Goal: Information Seeking & Learning: Learn about a topic

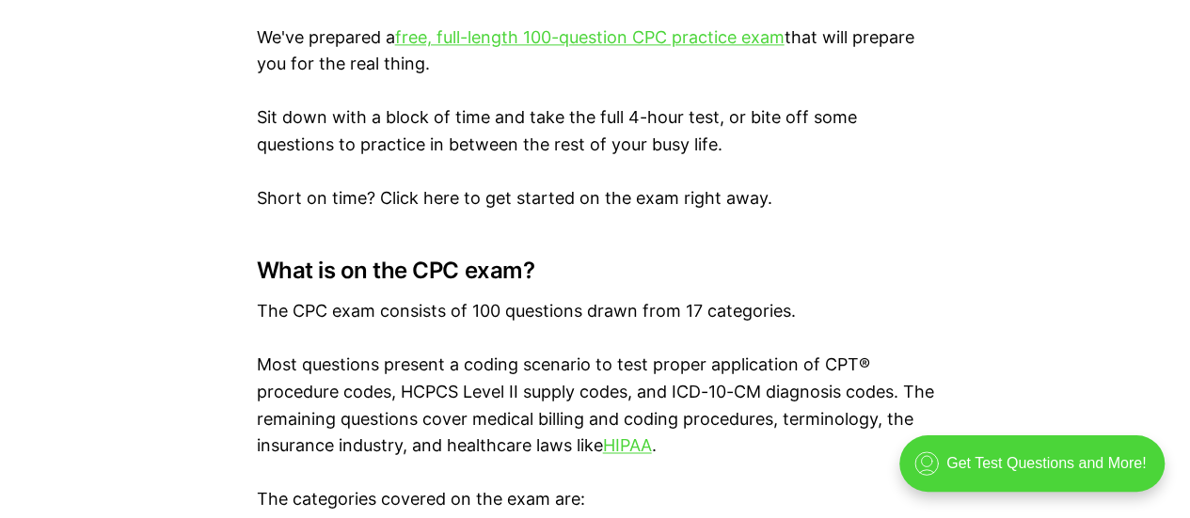
scroll to position [1266, 0]
click at [602, 42] on link "free, full-length 100-question CPC practice exam" at bounding box center [589, 38] width 389 height 20
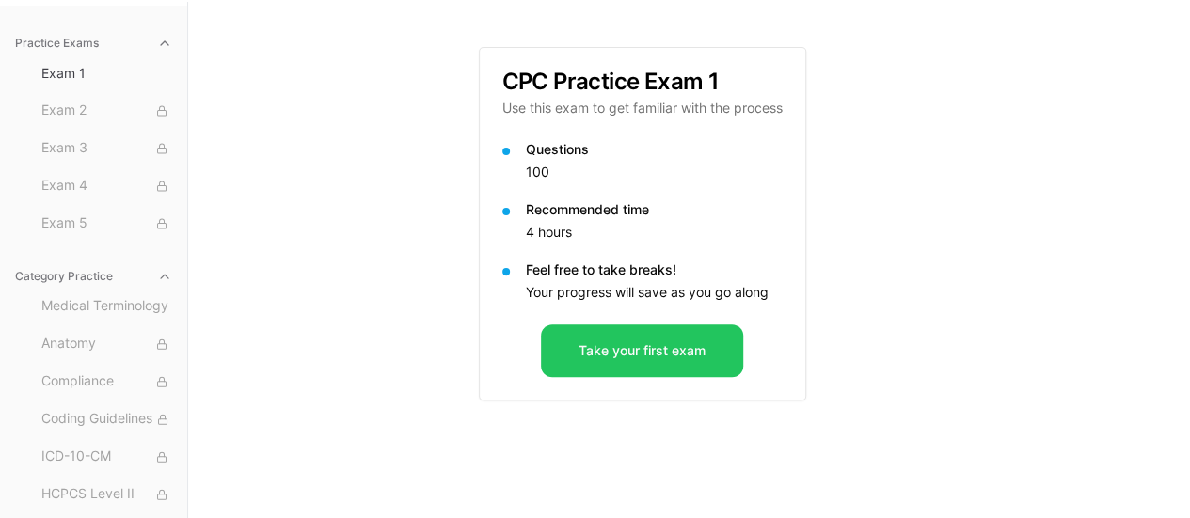
scroll to position [173, 0]
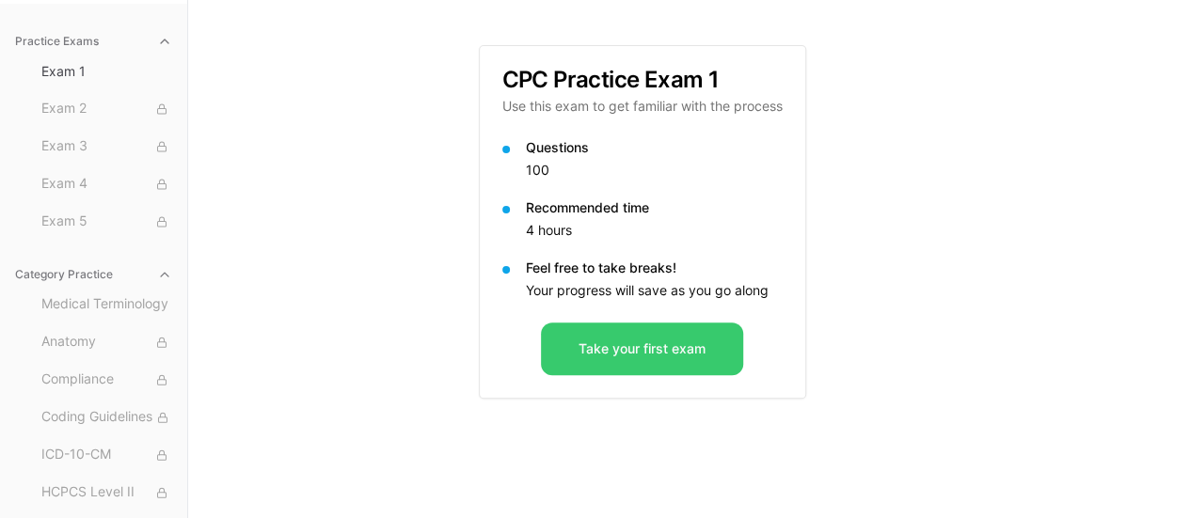
click at [658, 343] on button "Take your first exam" at bounding box center [642, 349] width 202 height 53
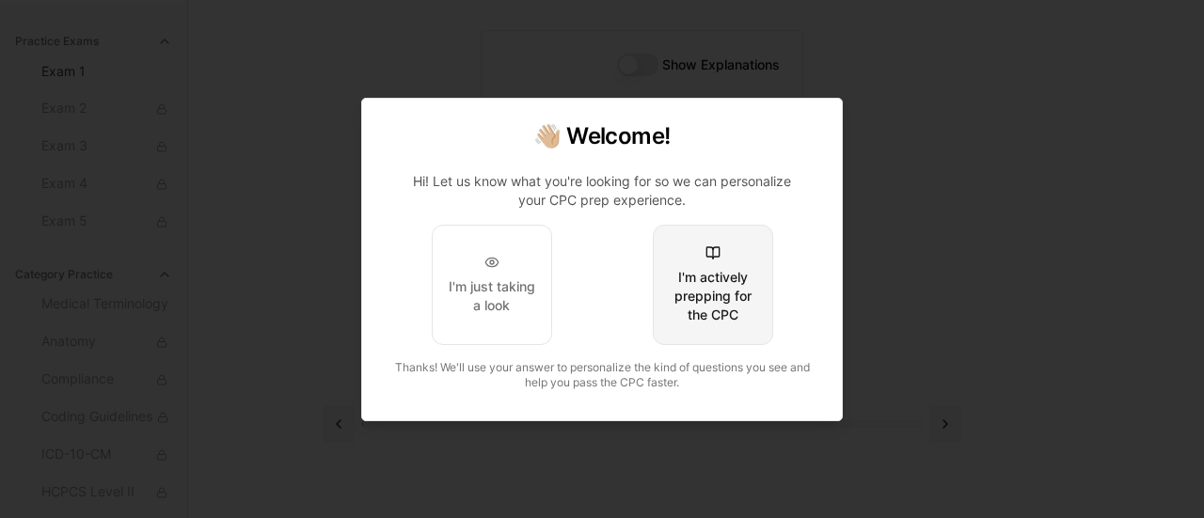
click at [713, 309] on div "I'm actively prepping for the CPC" at bounding box center [713, 296] width 88 height 56
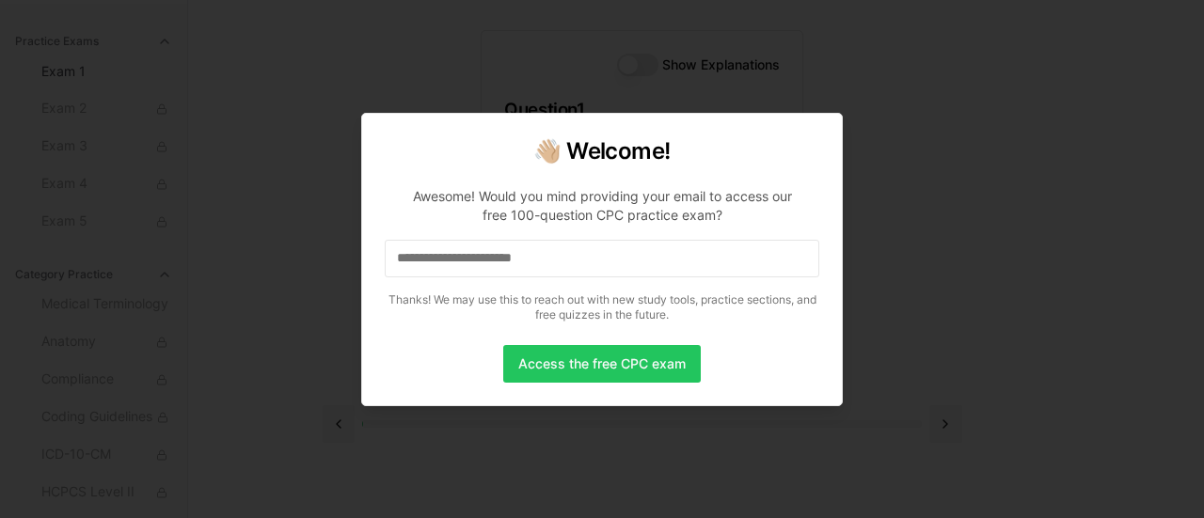
click at [579, 262] on input at bounding box center [602, 259] width 435 height 38
click at [579, 262] on input "*" at bounding box center [602, 259] width 435 height 38
click at [579, 262] on input "**" at bounding box center [602, 259] width 435 height 38
click at [579, 262] on input "***" at bounding box center [602, 259] width 435 height 38
click at [579, 262] on input "****" at bounding box center [602, 259] width 435 height 38
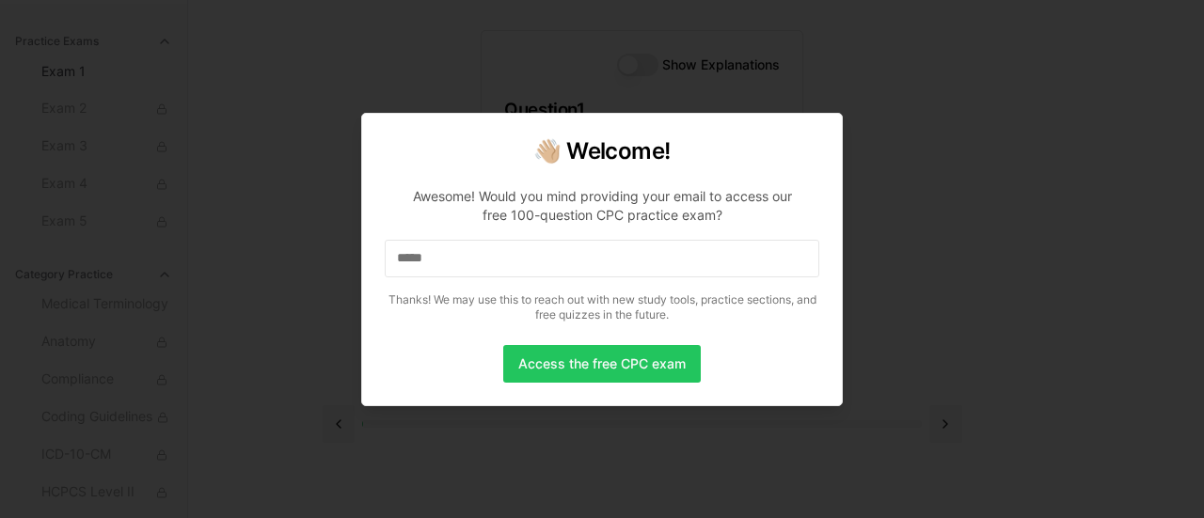
click at [579, 262] on input "*****" at bounding box center [602, 259] width 435 height 38
click at [579, 262] on input "******" at bounding box center [602, 259] width 435 height 38
click at [579, 262] on input "*******" at bounding box center [602, 259] width 435 height 38
click at [579, 262] on input "********" at bounding box center [602, 259] width 435 height 38
click at [579, 262] on input "*********" at bounding box center [602, 259] width 435 height 38
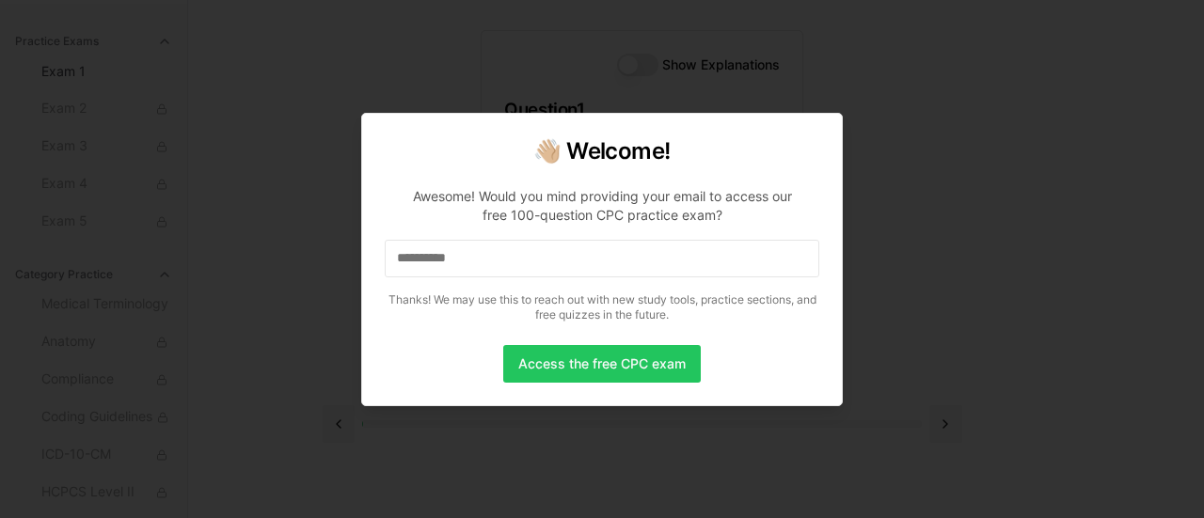
click at [579, 262] on input "**********" at bounding box center [602, 259] width 435 height 38
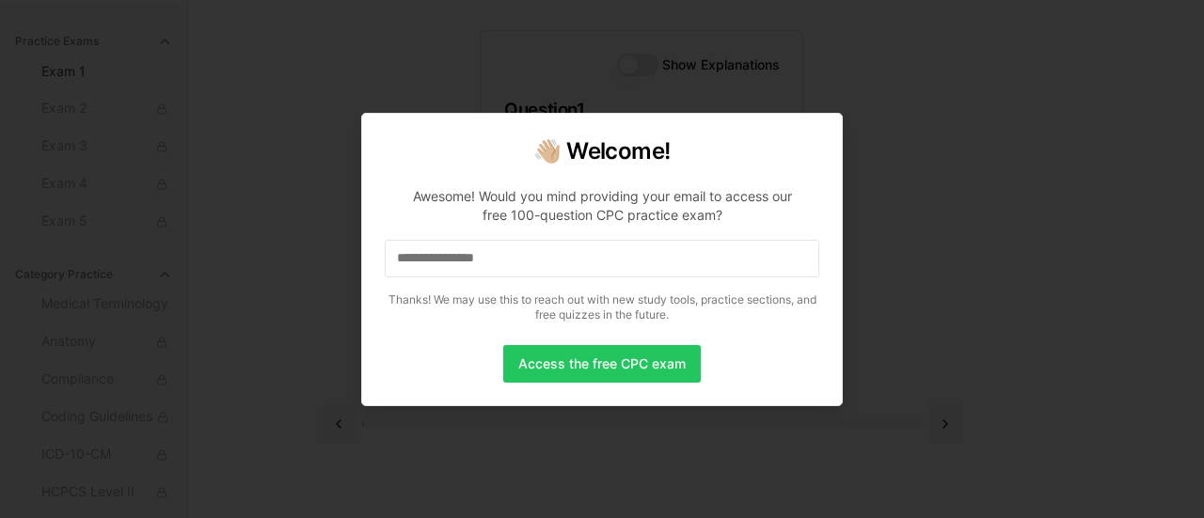
click at [579, 262] on input "**********" at bounding box center [602, 259] width 435 height 38
click at [625, 254] on input "**********" at bounding box center [602, 259] width 435 height 38
click at [661, 368] on button "Access the free CPC exam" at bounding box center [602, 364] width 198 height 38
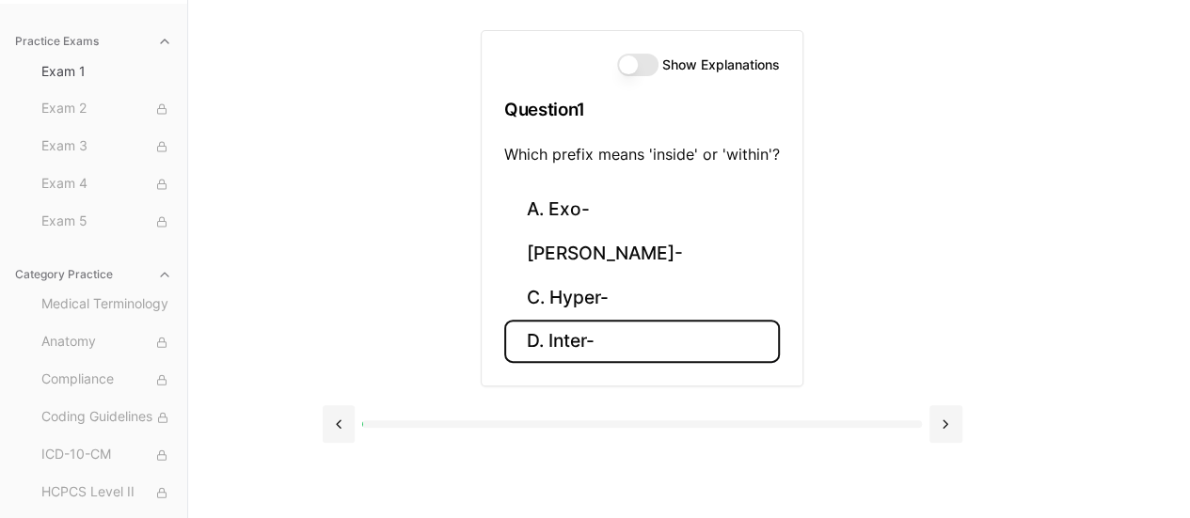
click at [579, 336] on button "D. Inter-" at bounding box center [642, 342] width 276 height 44
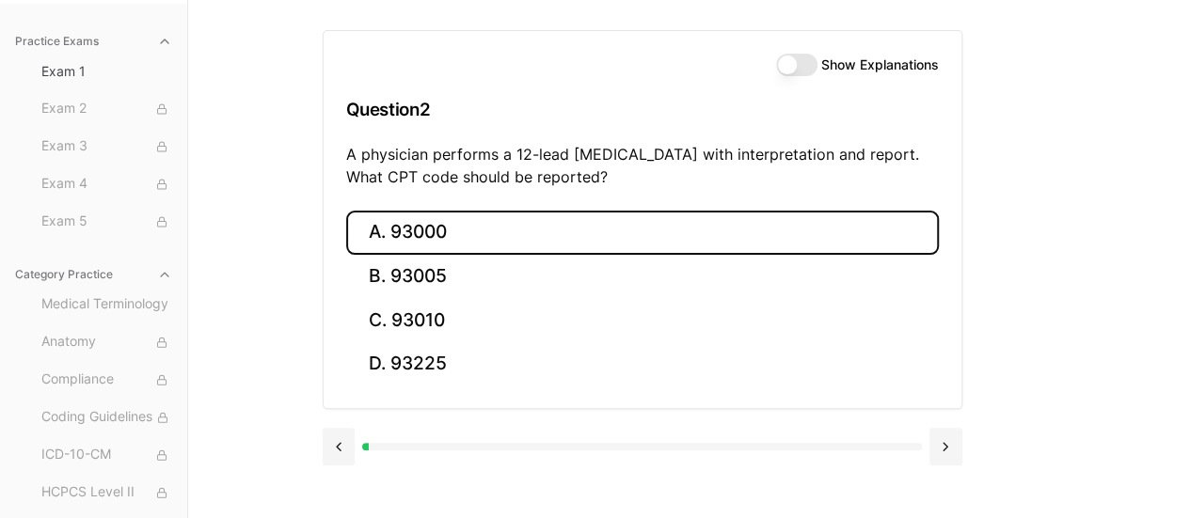
click at [423, 224] on button "A. 93000" at bounding box center [642, 233] width 593 height 44
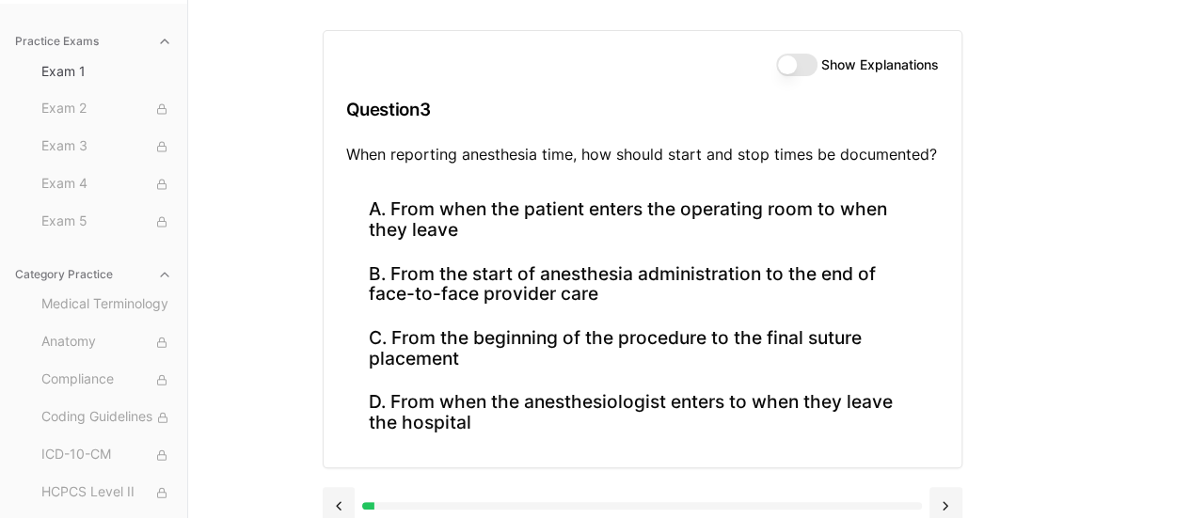
scroll to position [191, 0]
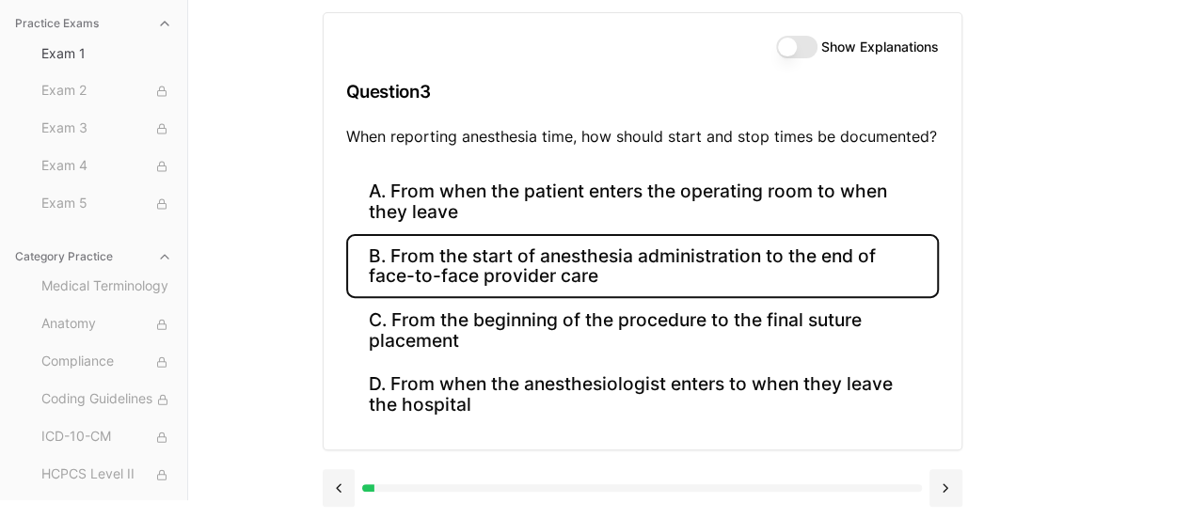
click at [468, 256] on button "B. From the start of anesthesia administration to the end of face-to-face provi…" at bounding box center [642, 266] width 593 height 64
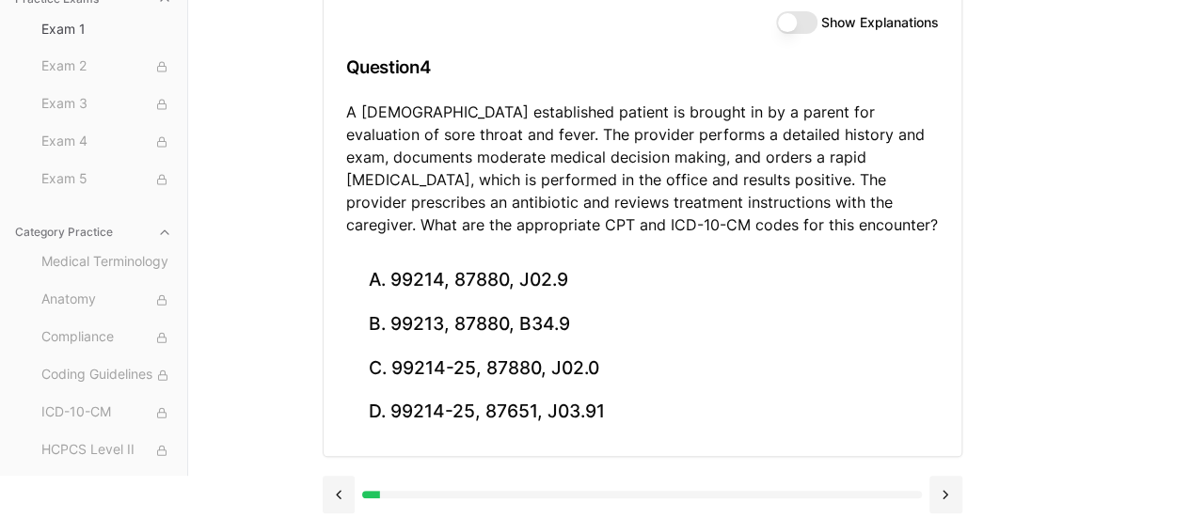
scroll to position [222, 0]
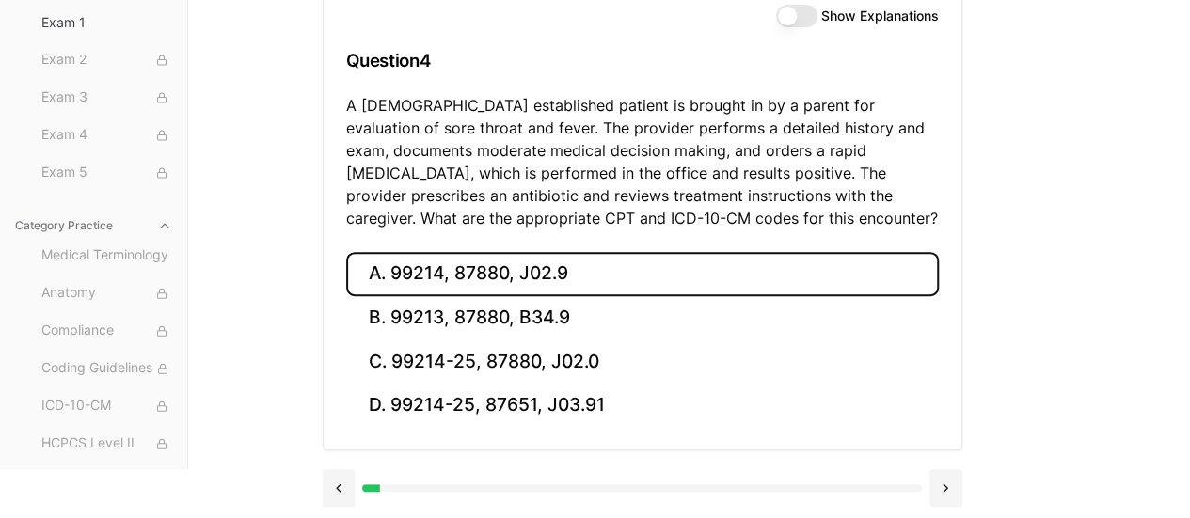
click at [440, 274] on button "A. 99214, 87880, J02.9" at bounding box center [642, 274] width 593 height 44
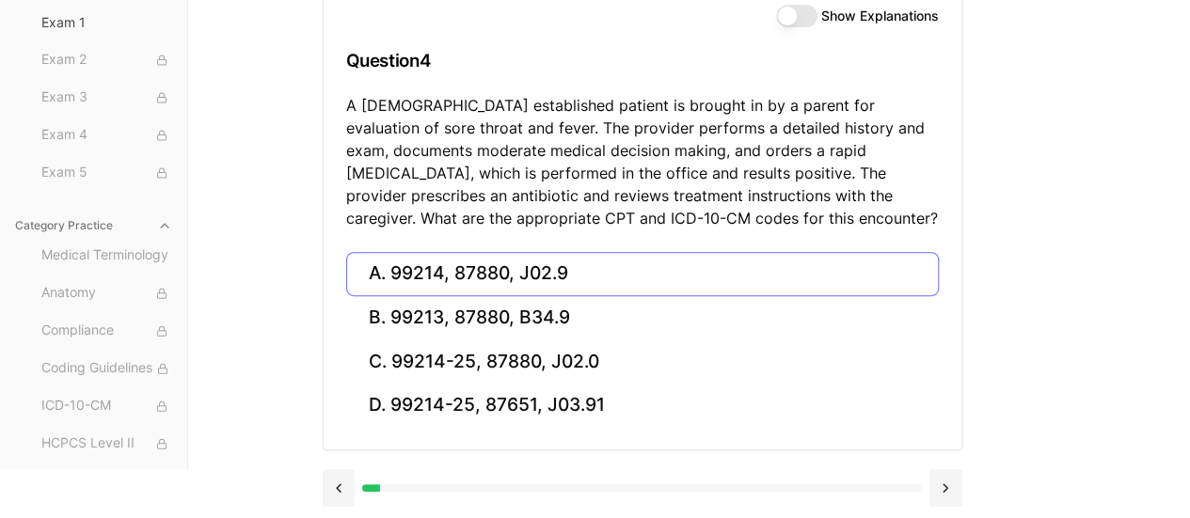
scroll to position [173, 0]
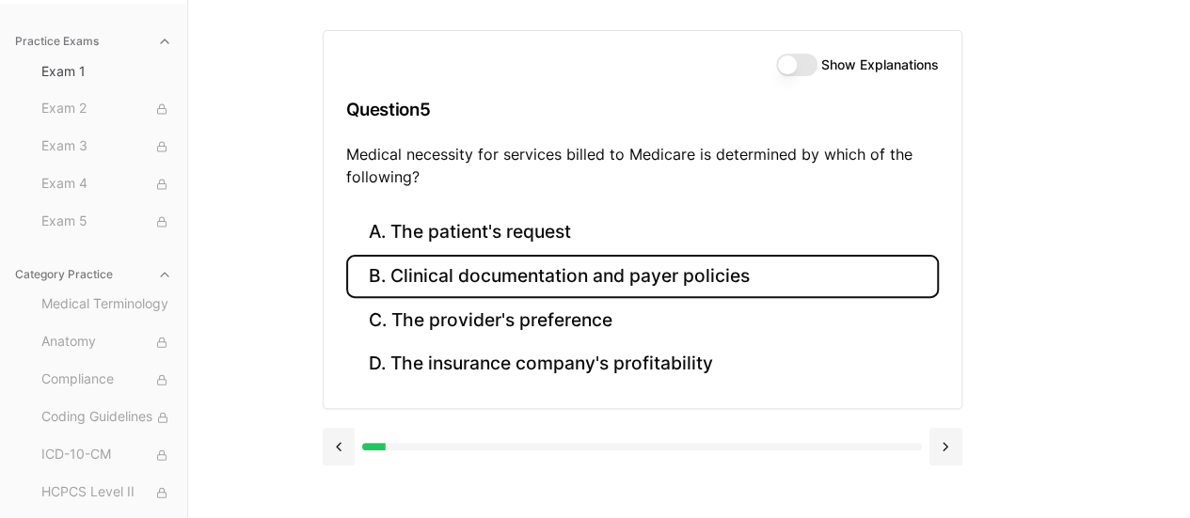
click at [409, 281] on button "B. Clinical documentation and payer policies" at bounding box center [642, 277] width 593 height 44
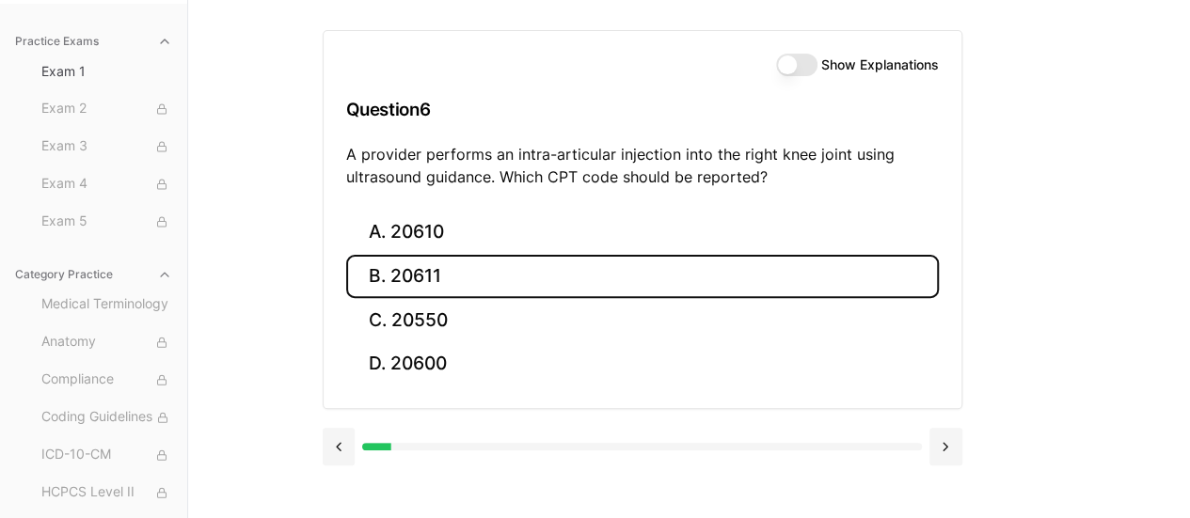
click at [385, 273] on button "B. 20611" at bounding box center [642, 277] width 593 height 44
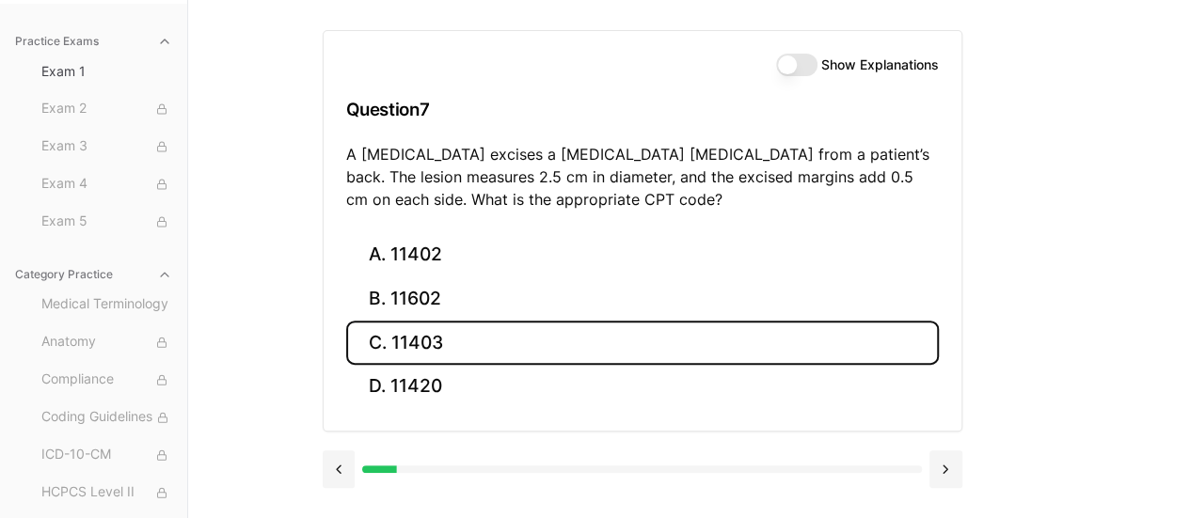
click at [399, 347] on button "C. 11403" at bounding box center [642, 343] width 593 height 44
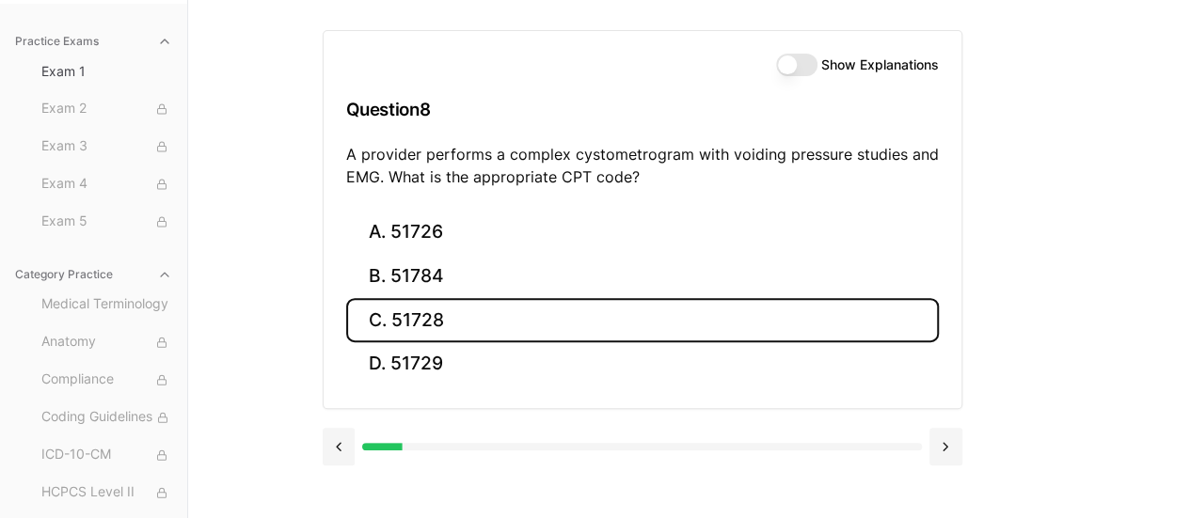
click at [395, 320] on button "C. 51728" at bounding box center [642, 320] width 593 height 44
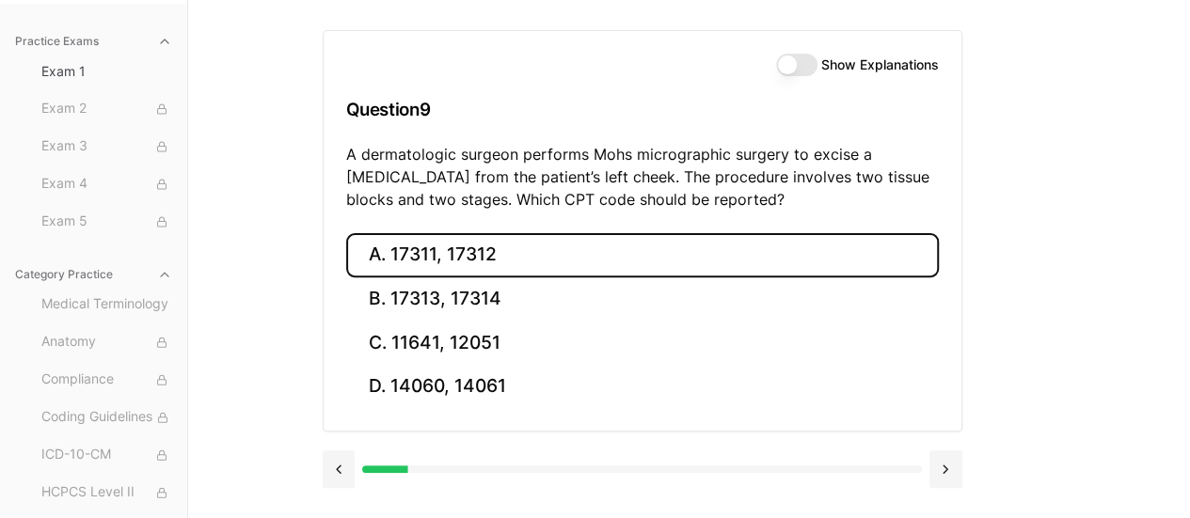
click at [499, 246] on button "A. 17311, 17312" at bounding box center [642, 255] width 593 height 44
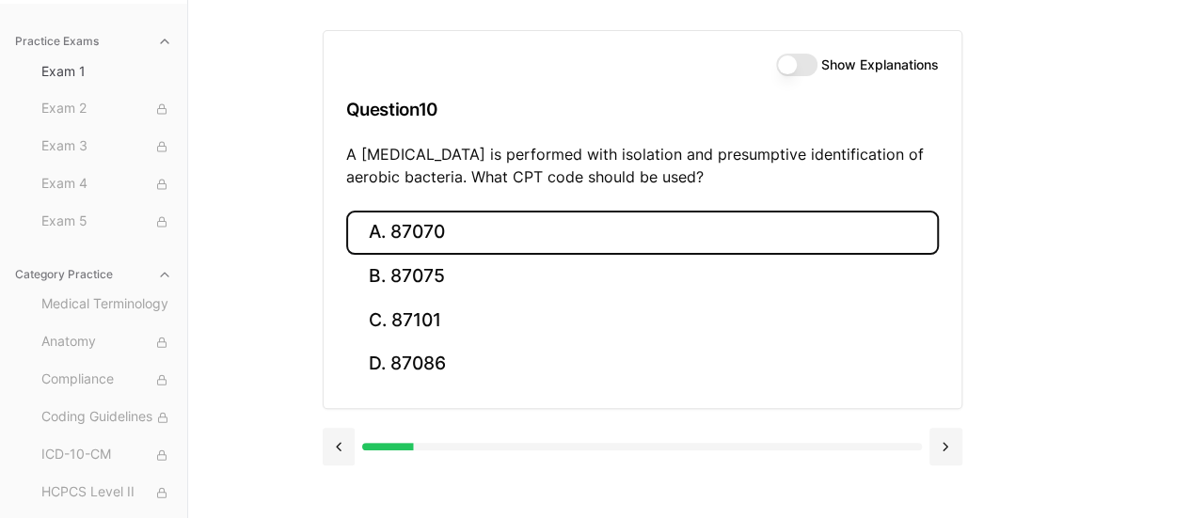
click at [435, 237] on button "A. 87070" at bounding box center [642, 233] width 593 height 44
click at [446, 240] on button "A. 63030" at bounding box center [642, 233] width 593 height 44
click at [425, 229] on button "A. E11.9" at bounding box center [642, 233] width 593 height 44
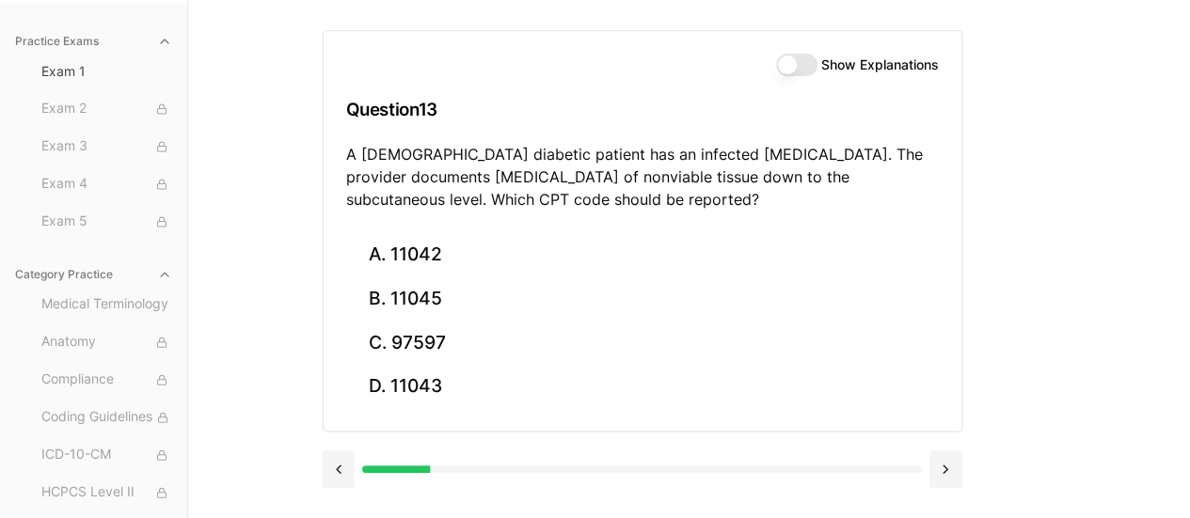
click at [265, 265] on div "Practice Exams Exam 1 Exam 2 Exam 3 Exam 4 Exam 5 Category Practice Medical Ter…" at bounding box center [595, 259] width 1190 height 518
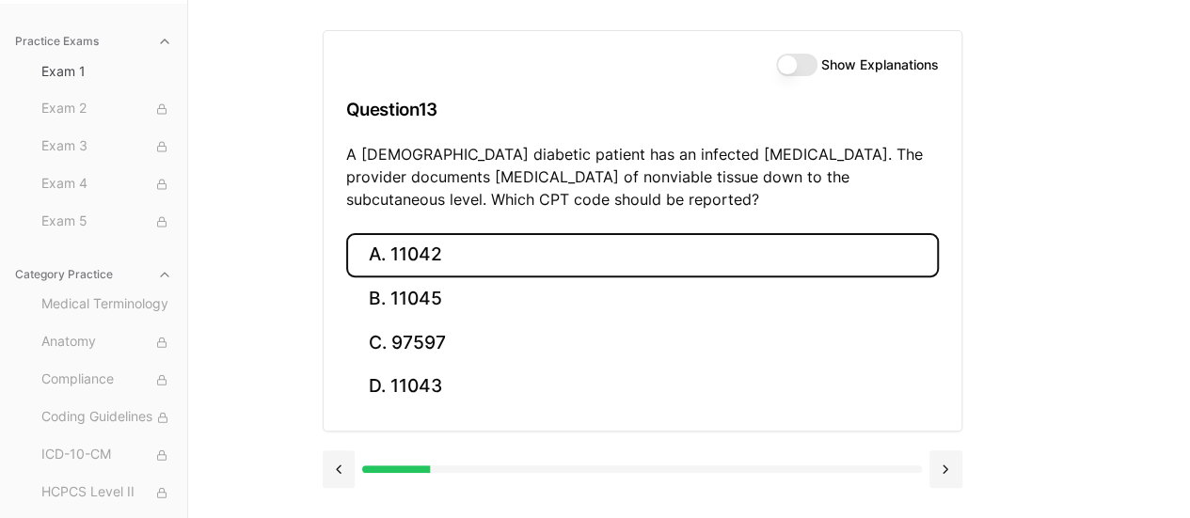
click at [451, 253] on button "A. 11042" at bounding box center [642, 255] width 593 height 44
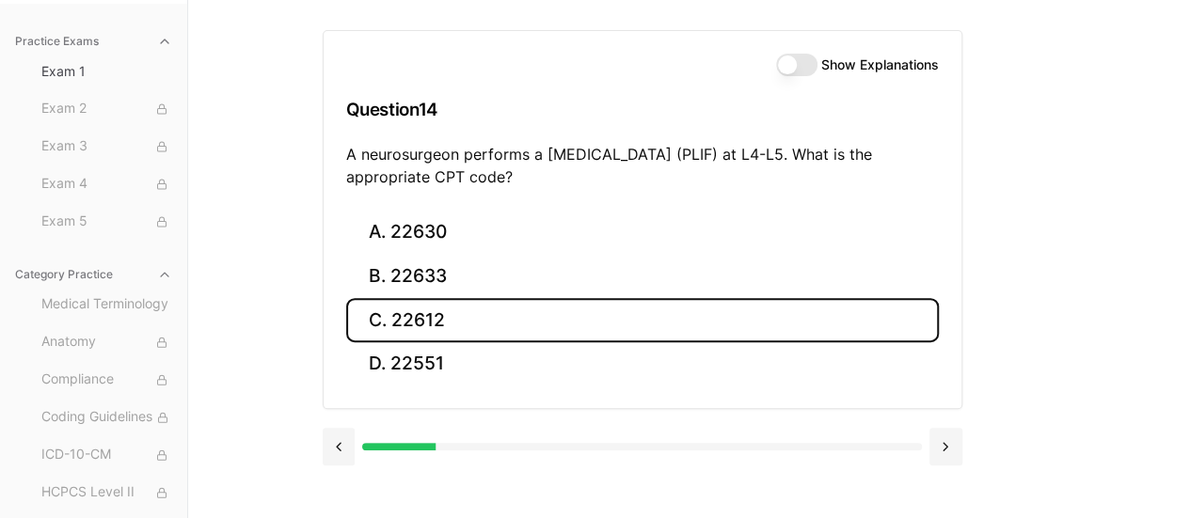
click at [390, 313] on button "C. 22612" at bounding box center [642, 320] width 593 height 44
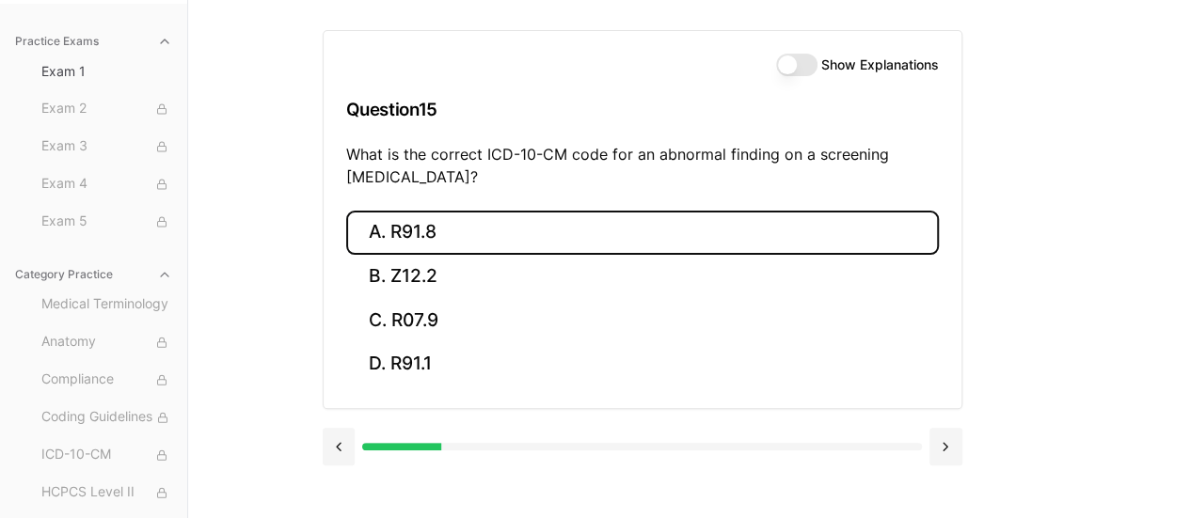
click at [404, 224] on button "A. R91.8" at bounding box center [642, 233] width 593 height 44
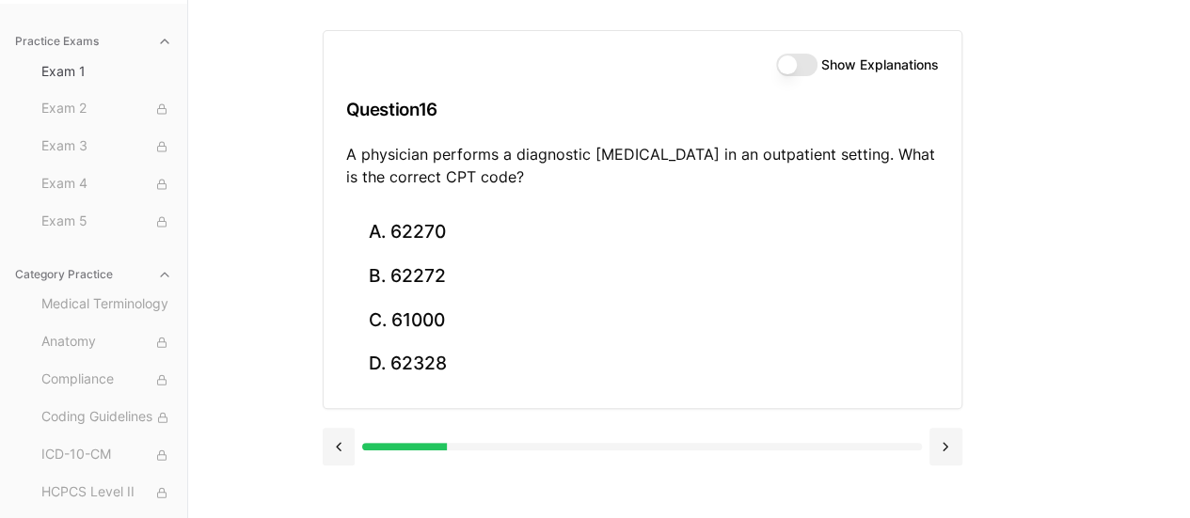
click at [807, 69] on button "Show Explanations" at bounding box center [796, 65] width 41 height 23
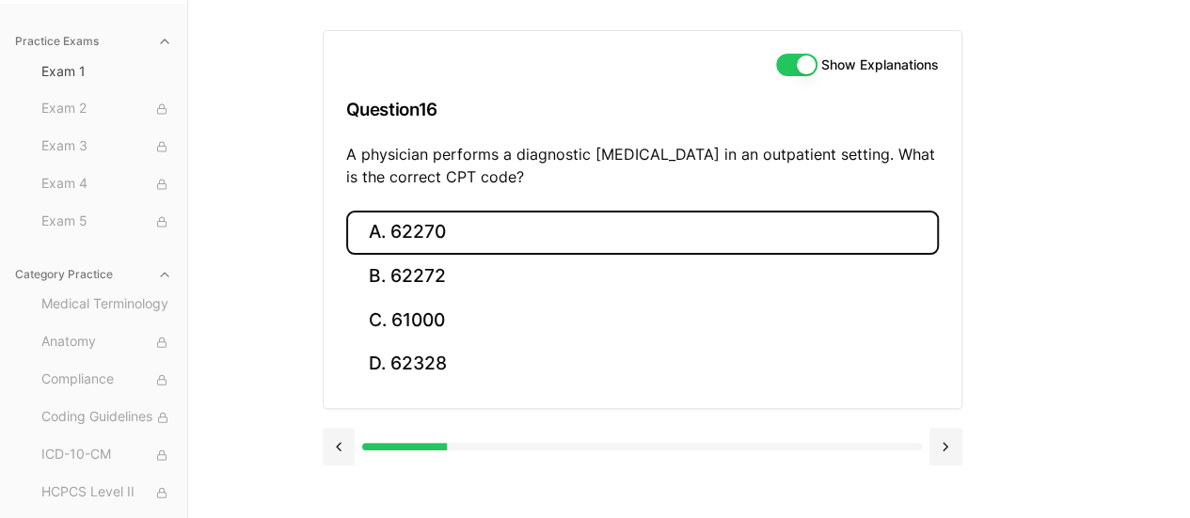
click at [795, 229] on button "A. 62270" at bounding box center [642, 233] width 593 height 44
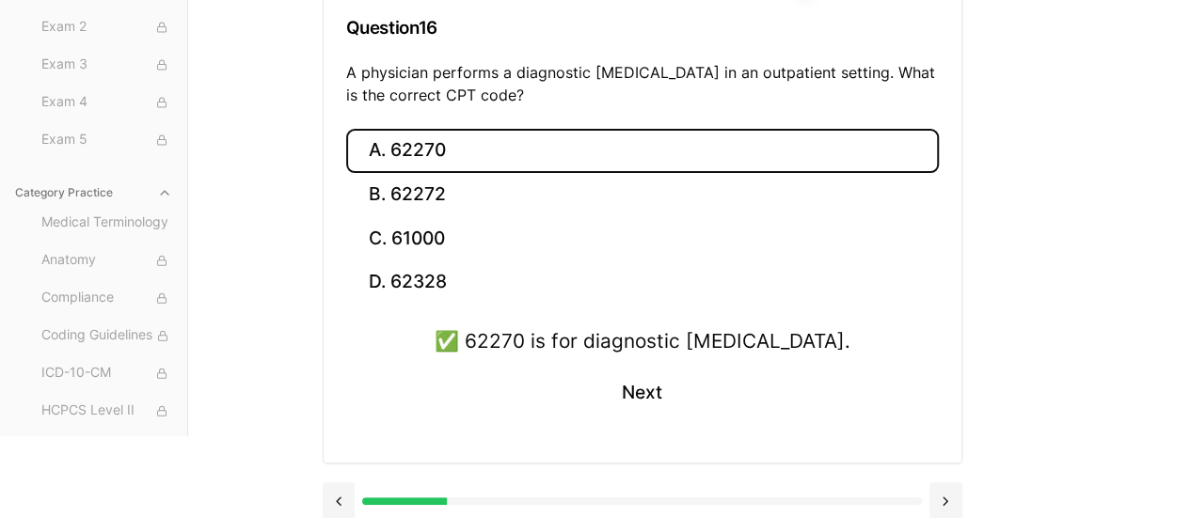
scroll to position [268, 0]
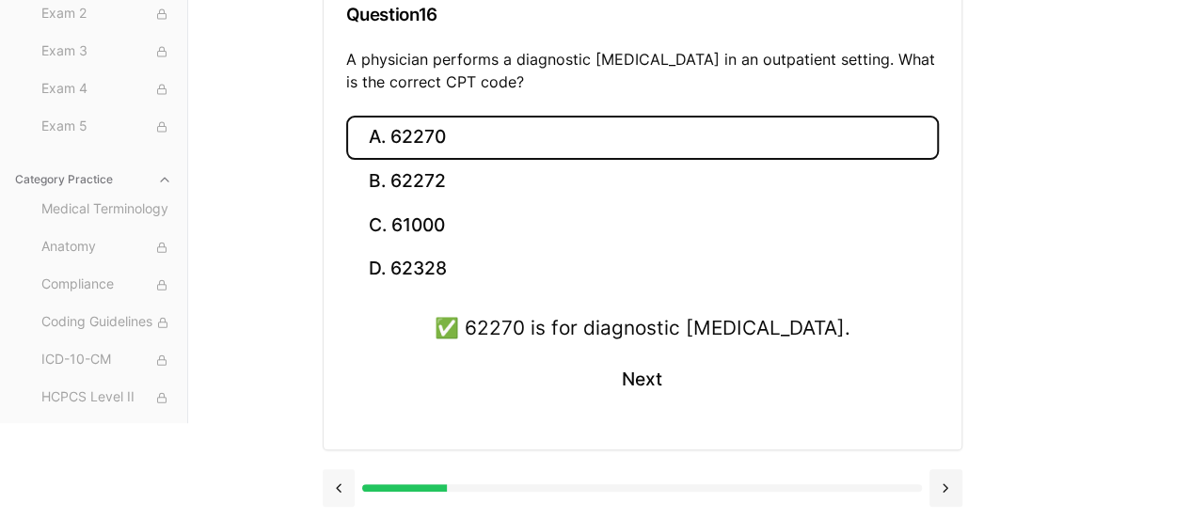
click at [337, 483] on button at bounding box center [339, 488] width 33 height 38
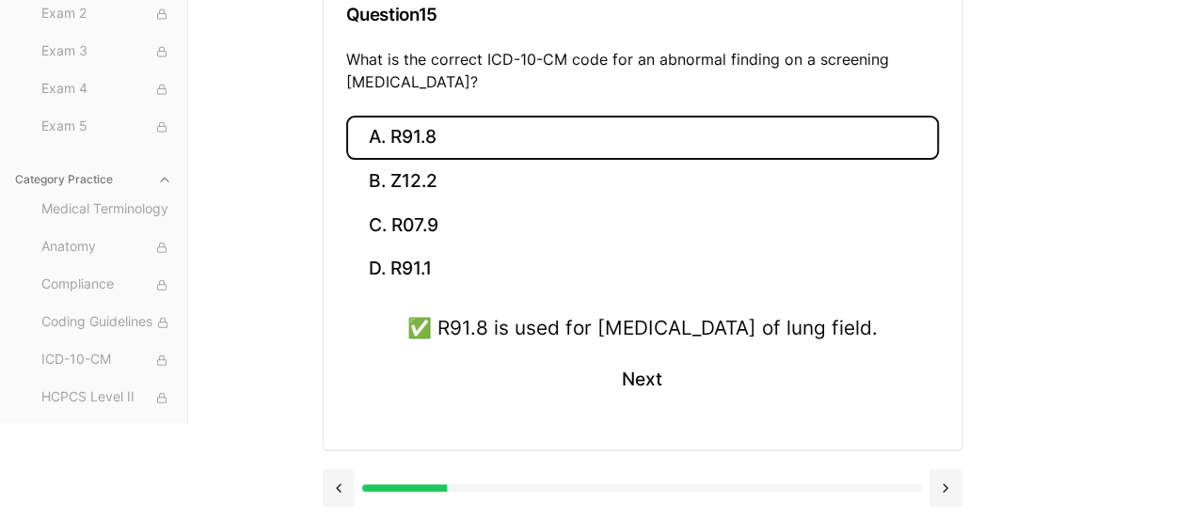
scroll to position [297, 0]
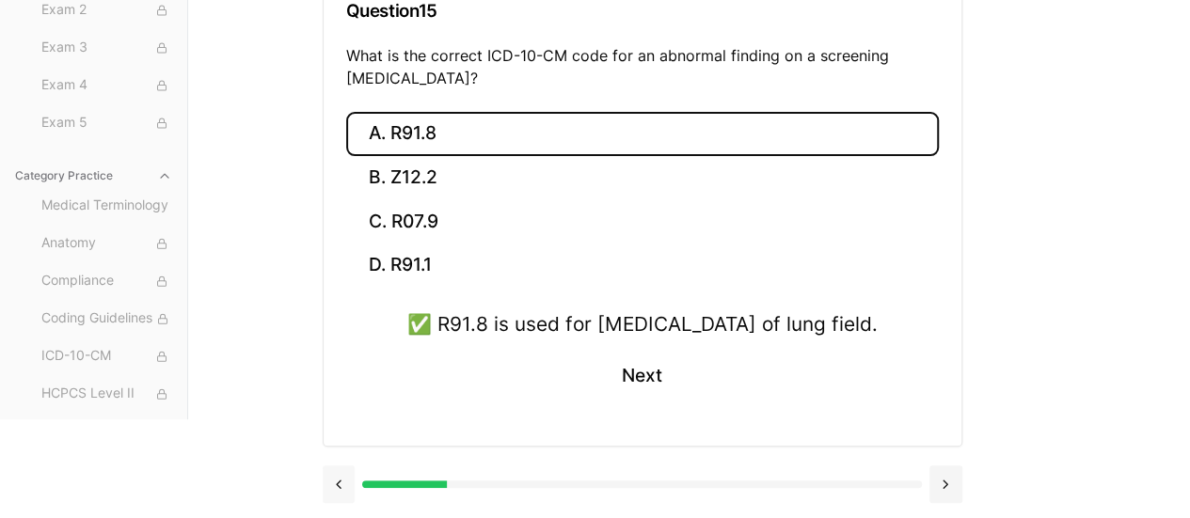
click at [336, 484] on button at bounding box center [339, 485] width 33 height 38
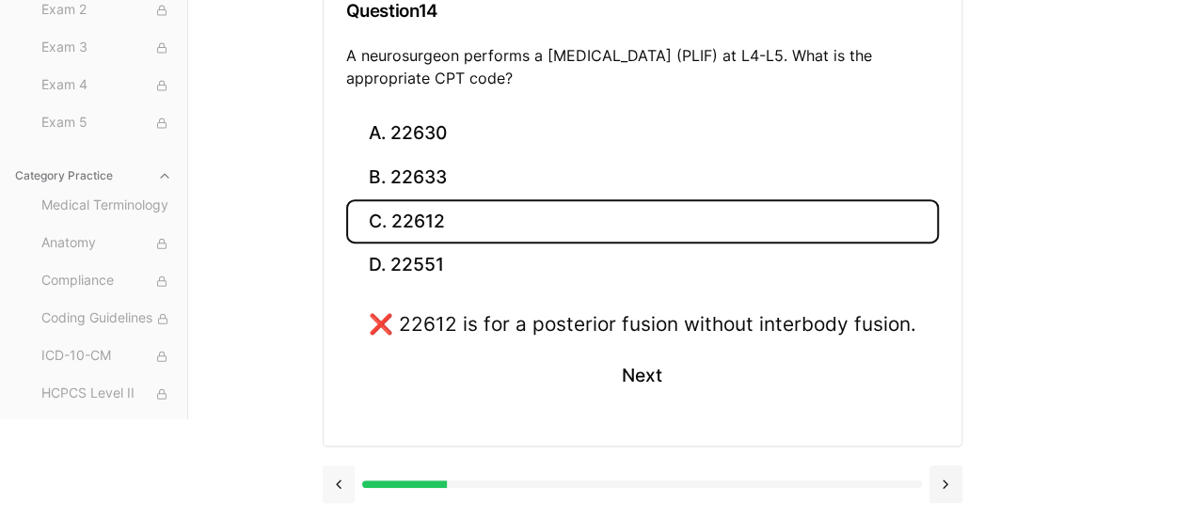
scroll to position [268, 0]
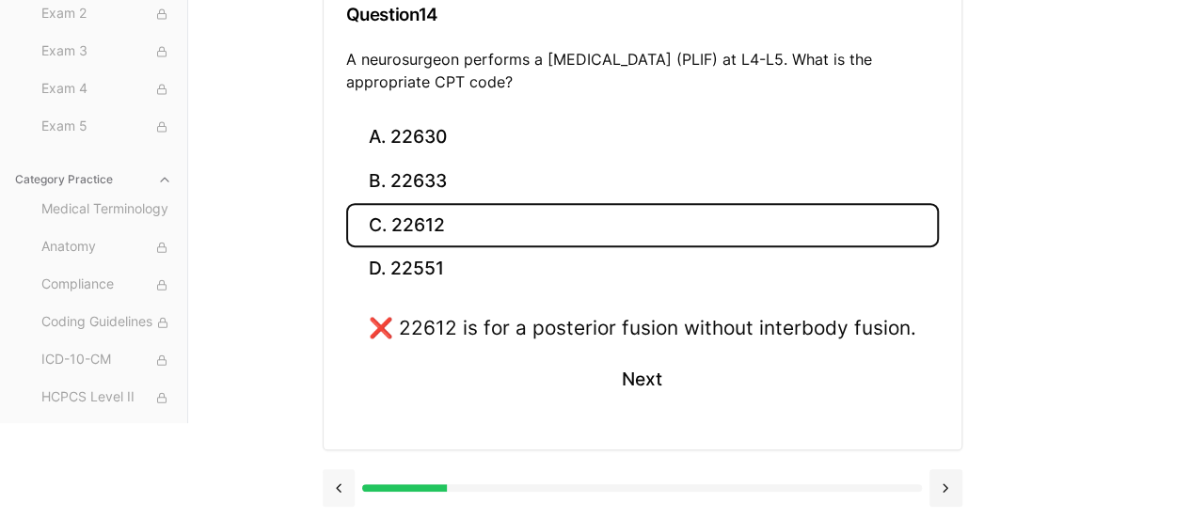
click at [336, 484] on button at bounding box center [339, 488] width 33 height 38
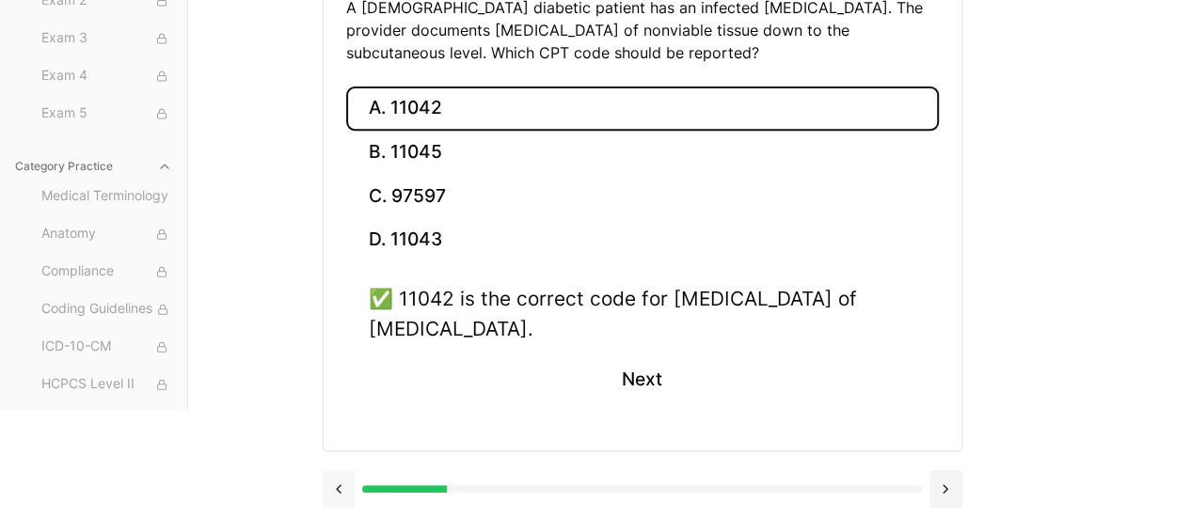
click at [336, 484] on button at bounding box center [339, 489] width 33 height 38
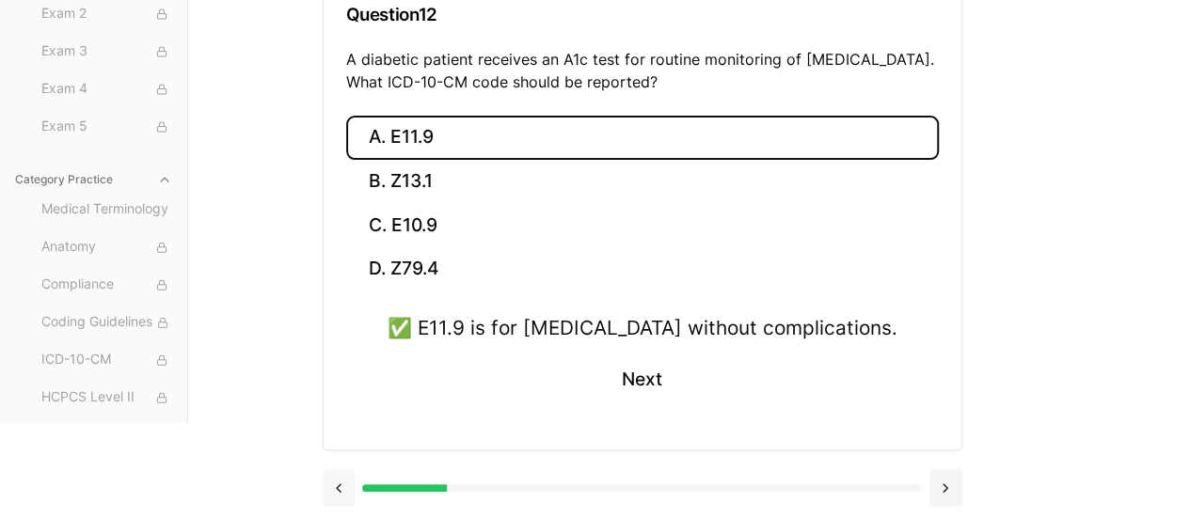
click at [336, 484] on button at bounding box center [339, 488] width 33 height 38
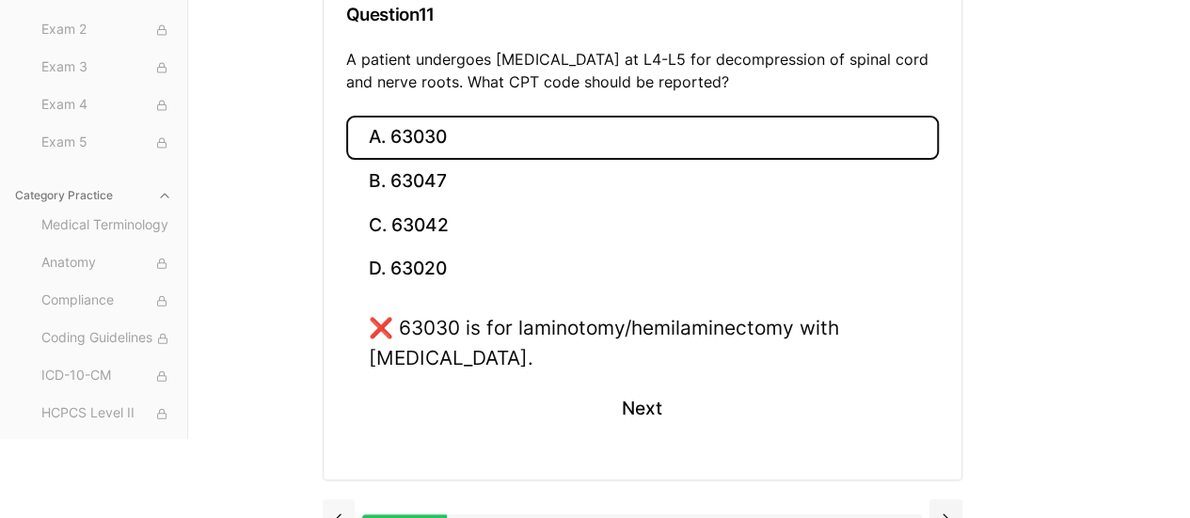
scroll to position [297, 0]
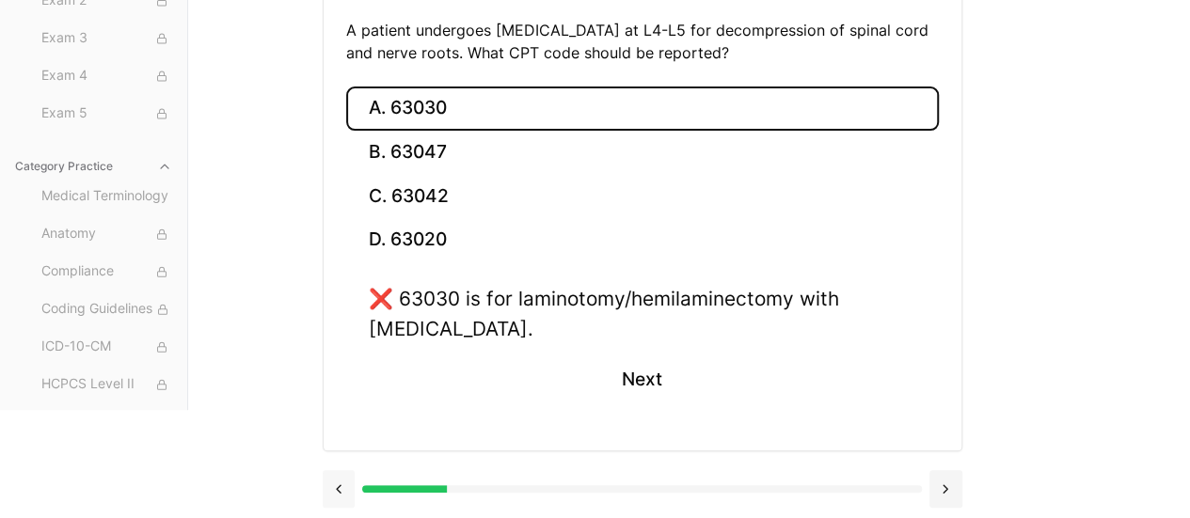
click at [336, 484] on button at bounding box center [339, 489] width 33 height 38
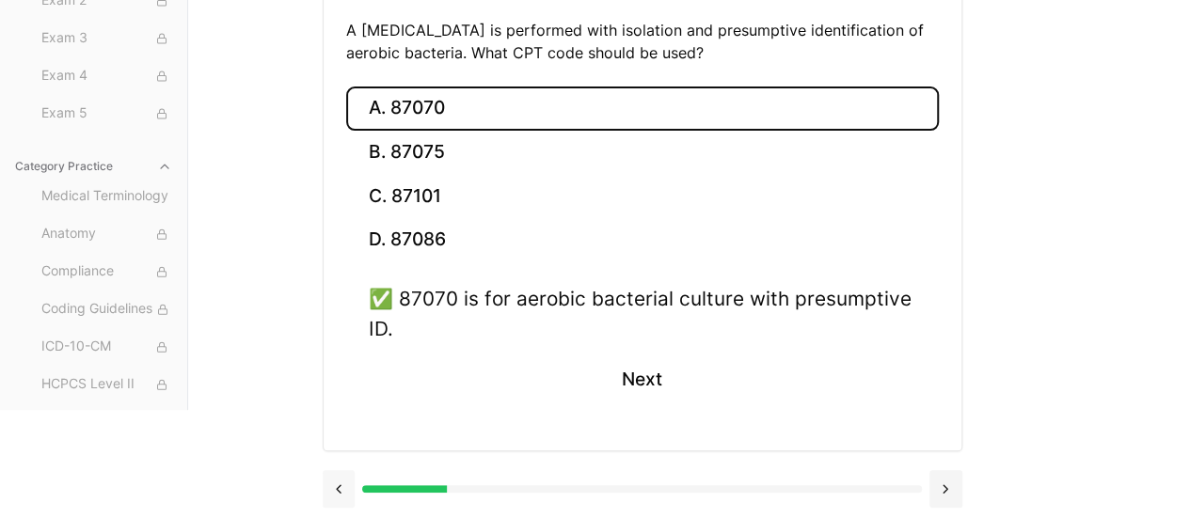
click at [336, 484] on button at bounding box center [339, 489] width 33 height 38
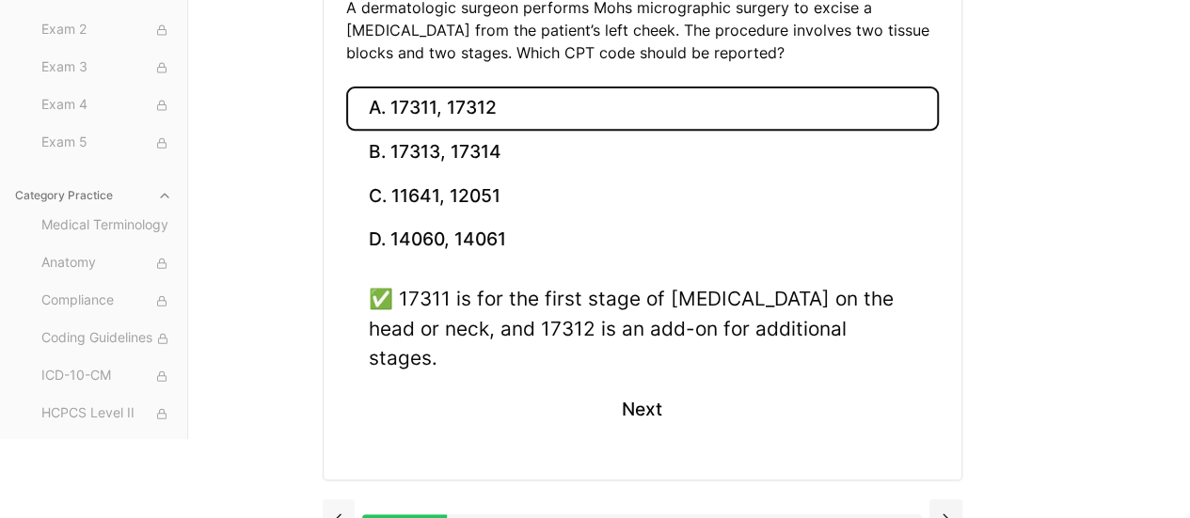
click at [336, 499] on button at bounding box center [339, 518] width 33 height 38
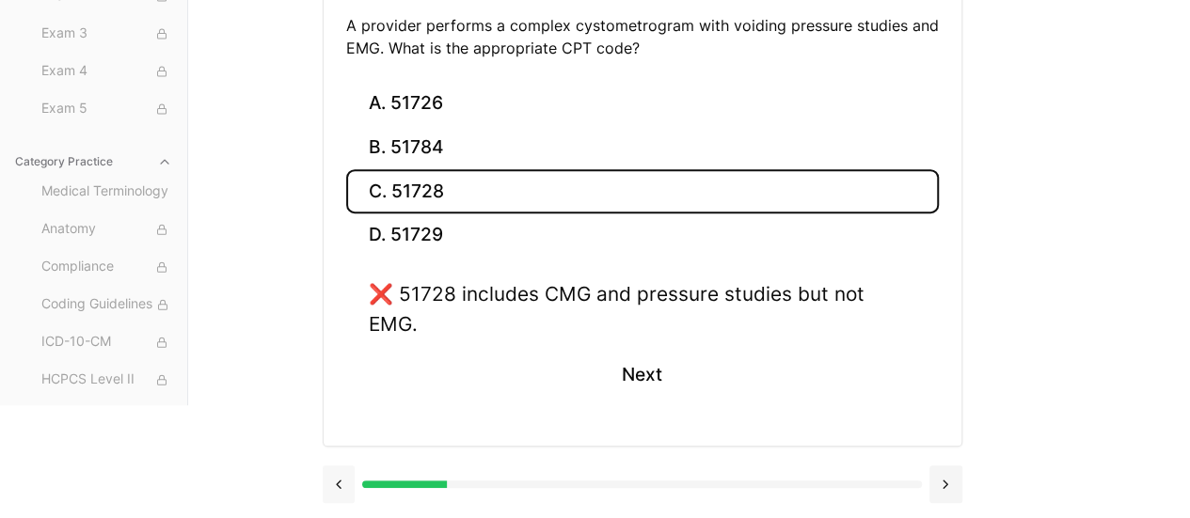
scroll to position [268, 0]
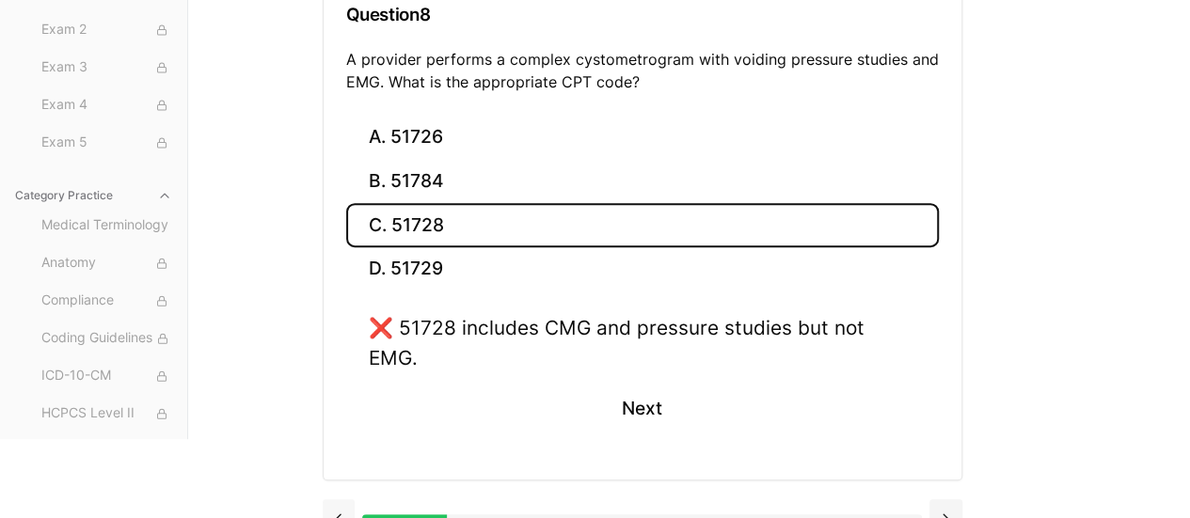
click at [336, 499] on button at bounding box center [339, 518] width 33 height 38
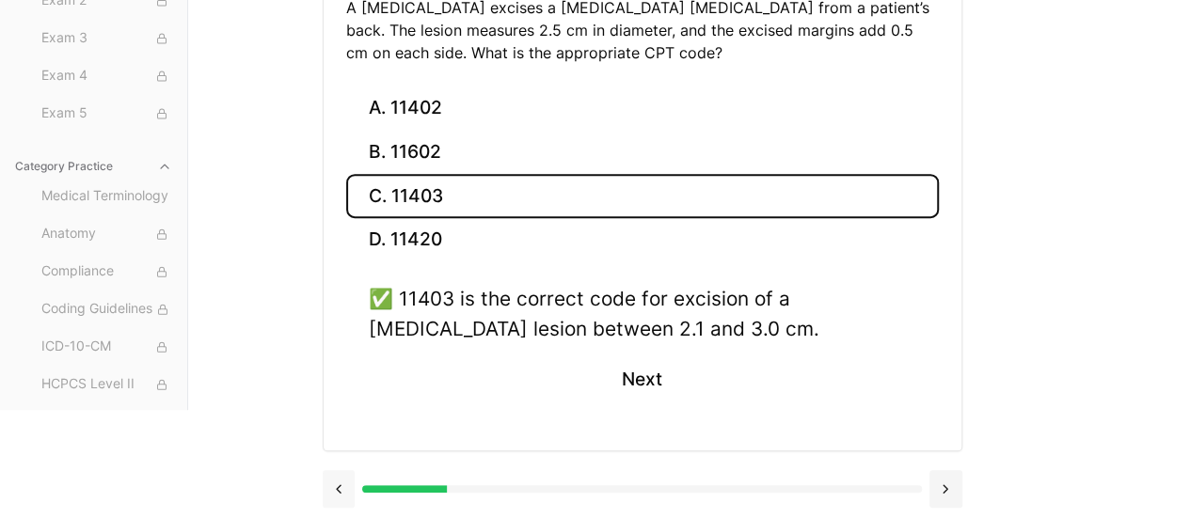
click at [336, 484] on button at bounding box center [339, 489] width 33 height 38
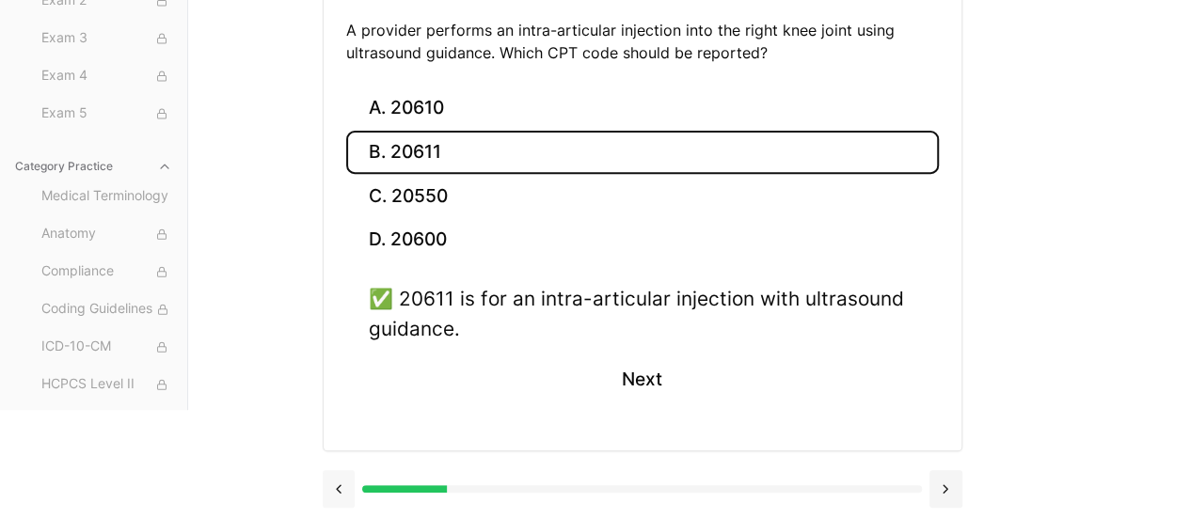
click at [336, 484] on button at bounding box center [339, 489] width 33 height 38
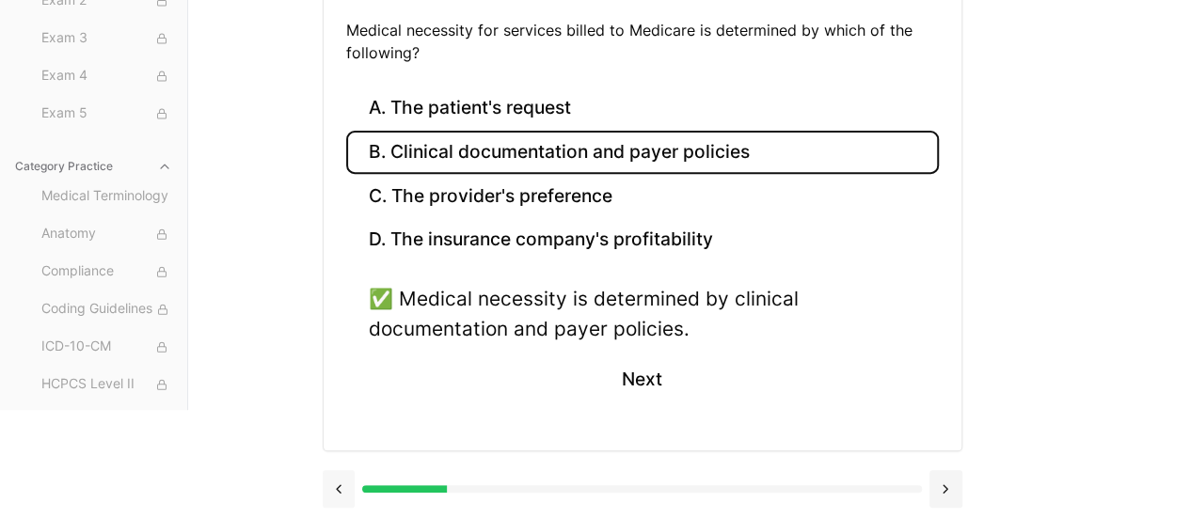
click at [336, 484] on button at bounding box center [339, 489] width 33 height 38
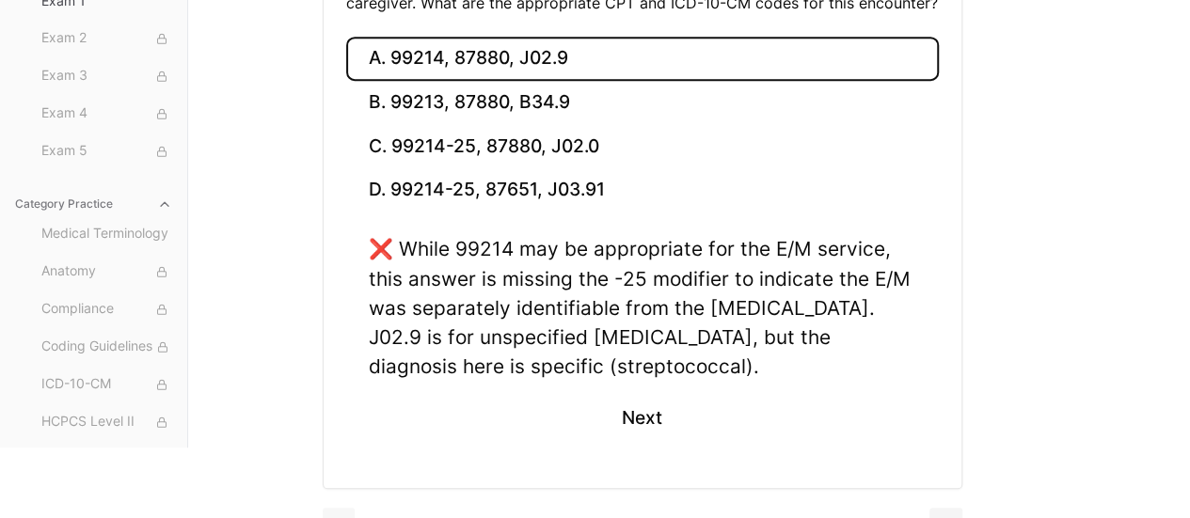
scroll to position [476, 0]
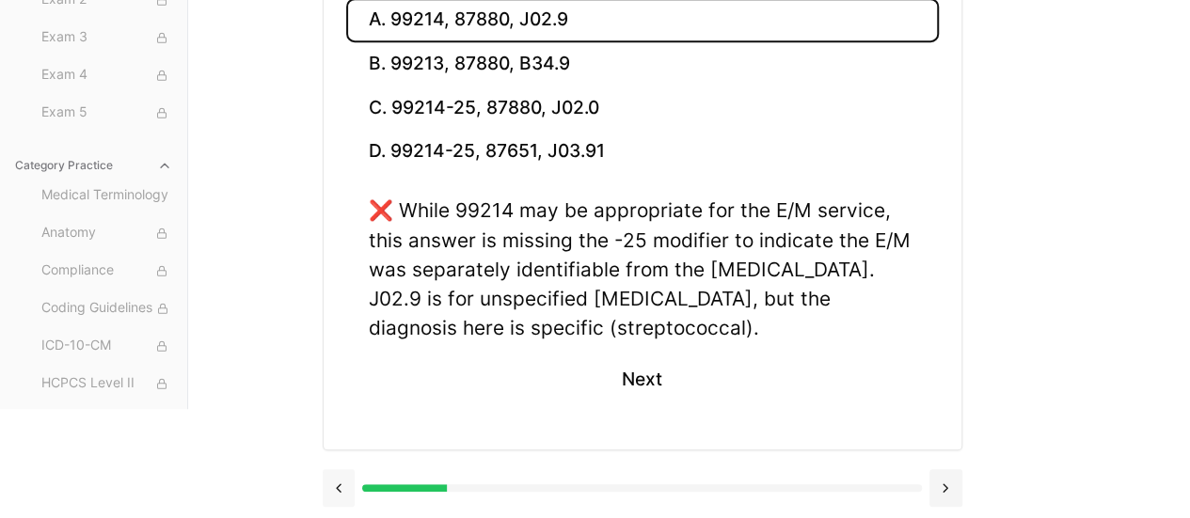
click at [336, 484] on button at bounding box center [339, 488] width 33 height 38
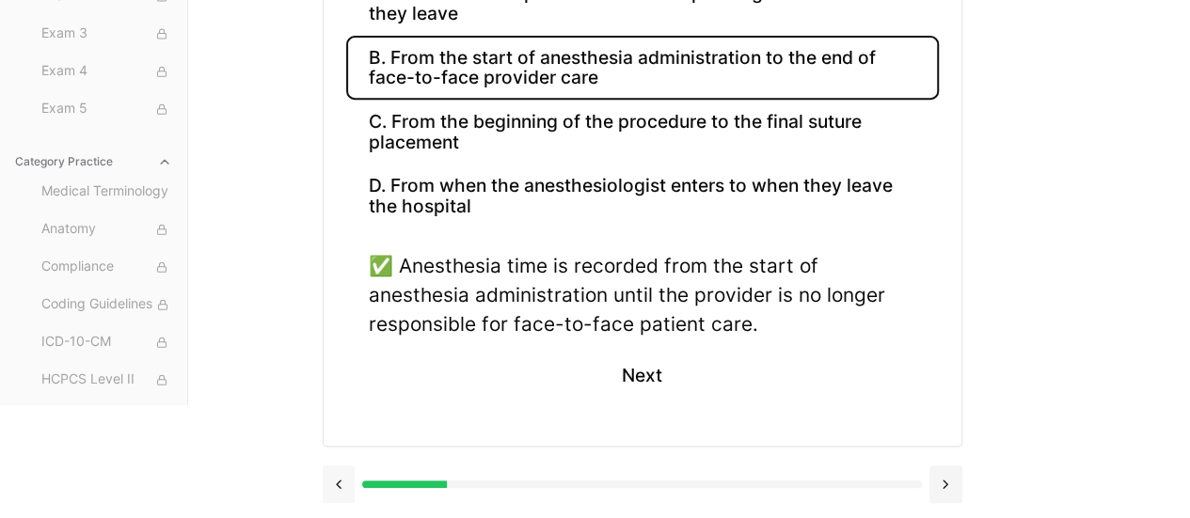
scroll to position [386, 0]
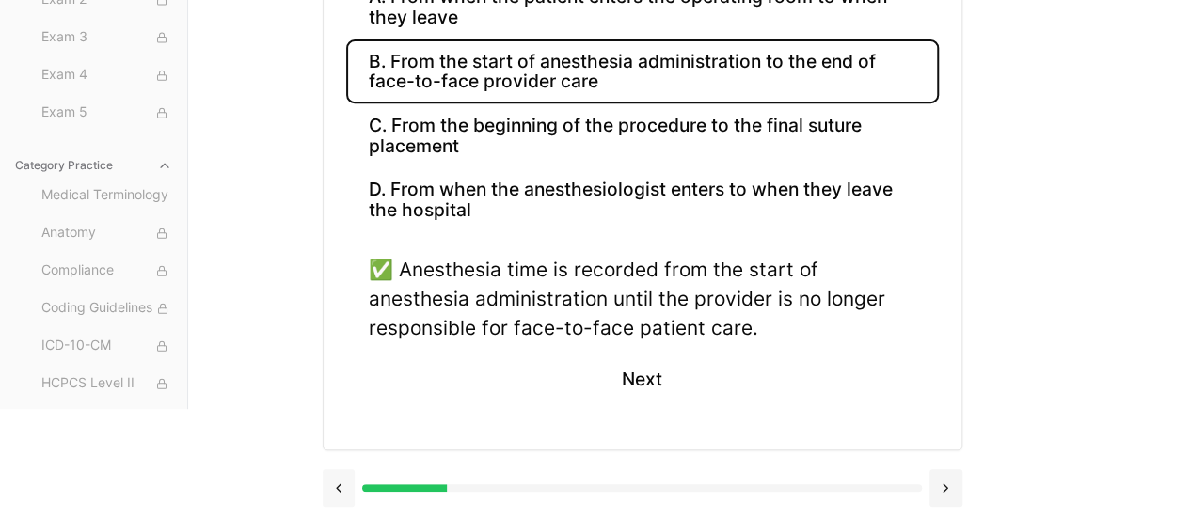
click at [336, 484] on button at bounding box center [339, 488] width 33 height 38
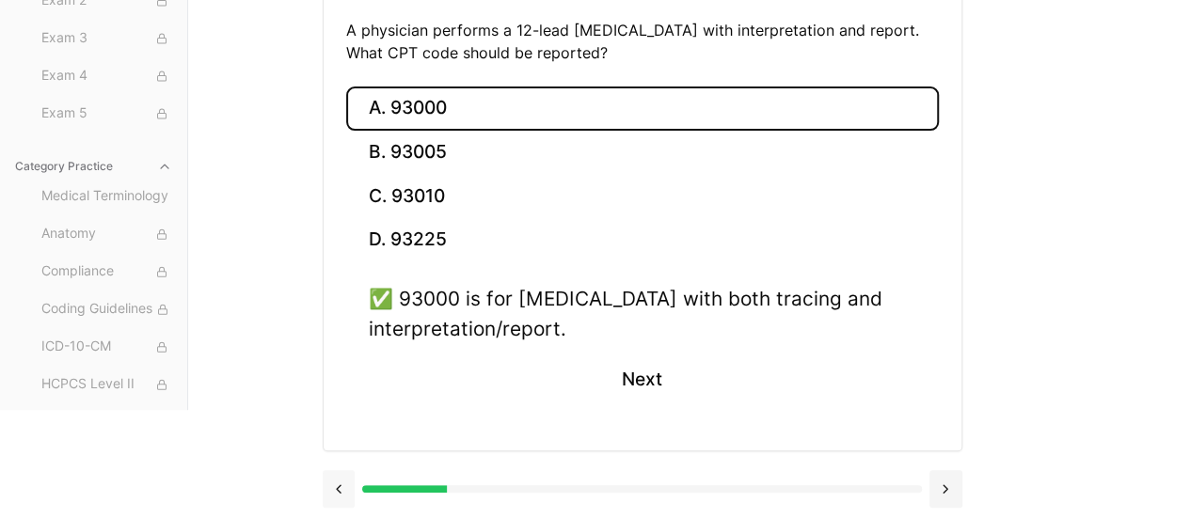
click at [336, 484] on button at bounding box center [339, 489] width 33 height 38
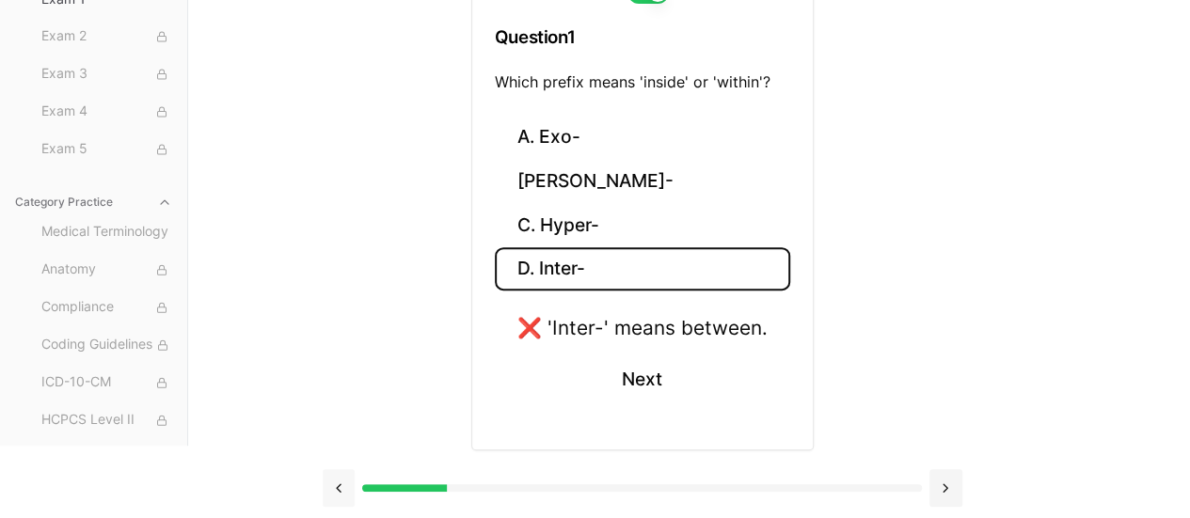
click at [336, 484] on button at bounding box center [339, 488] width 33 height 38
click at [955, 481] on button at bounding box center [945, 488] width 33 height 38
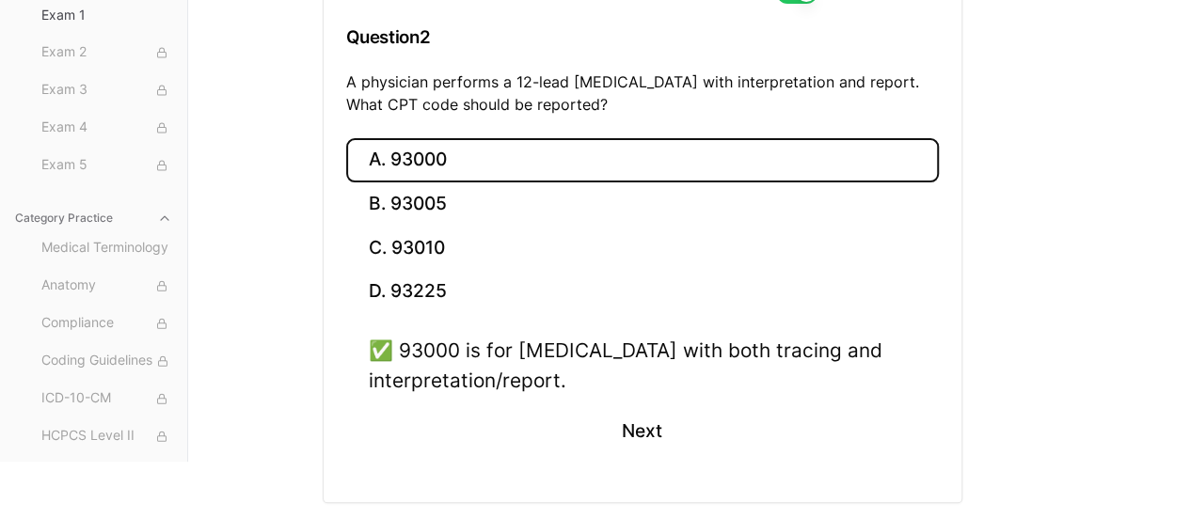
click at [955, 481] on div "Show Explanations Question 2 A physician performs a 12-lead [MEDICAL_DATA] with…" at bounding box center [643, 251] width 640 height 647
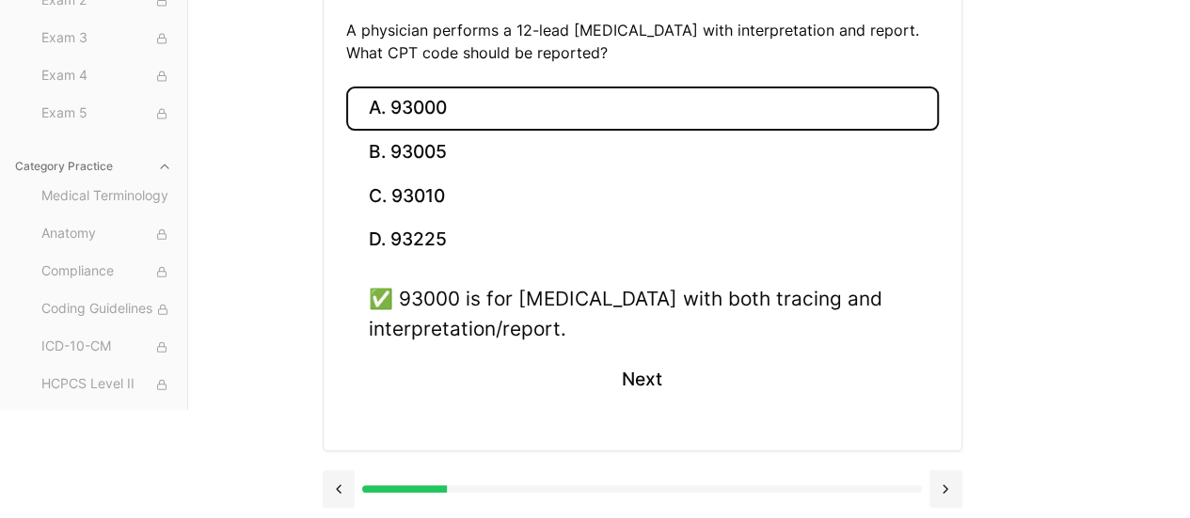
click at [955, 481] on button at bounding box center [945, 489] width 33 height 38
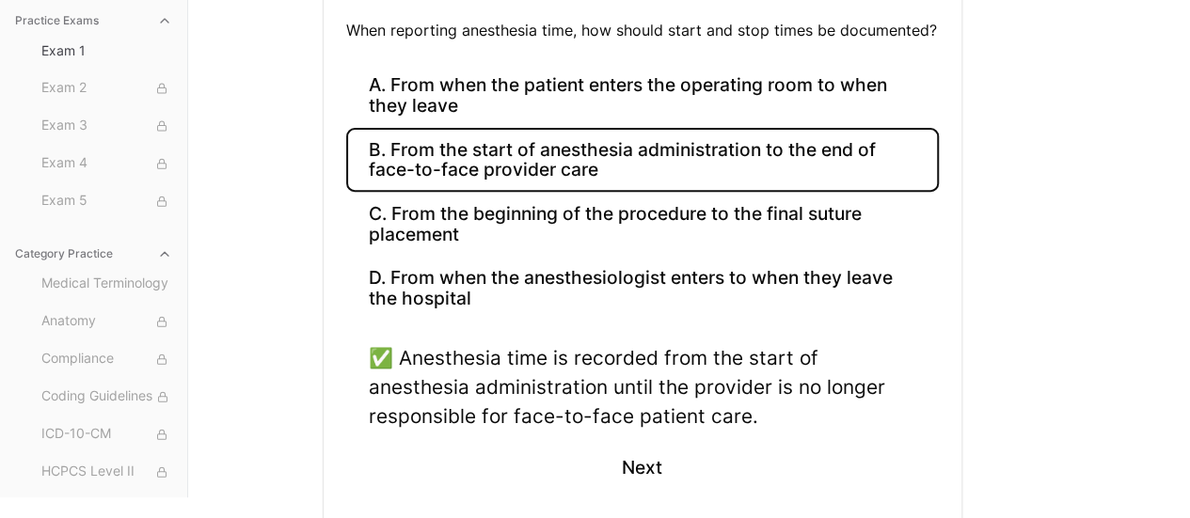
scroll to position [386, 0]
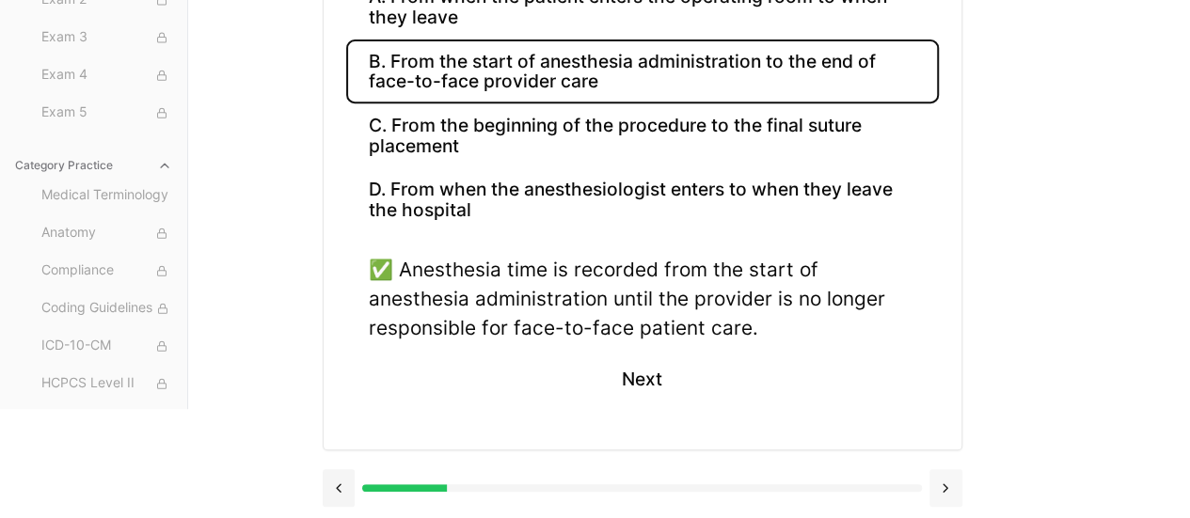
click at [951, 489] on button at bounding box center [945, 488] width 33 height 38
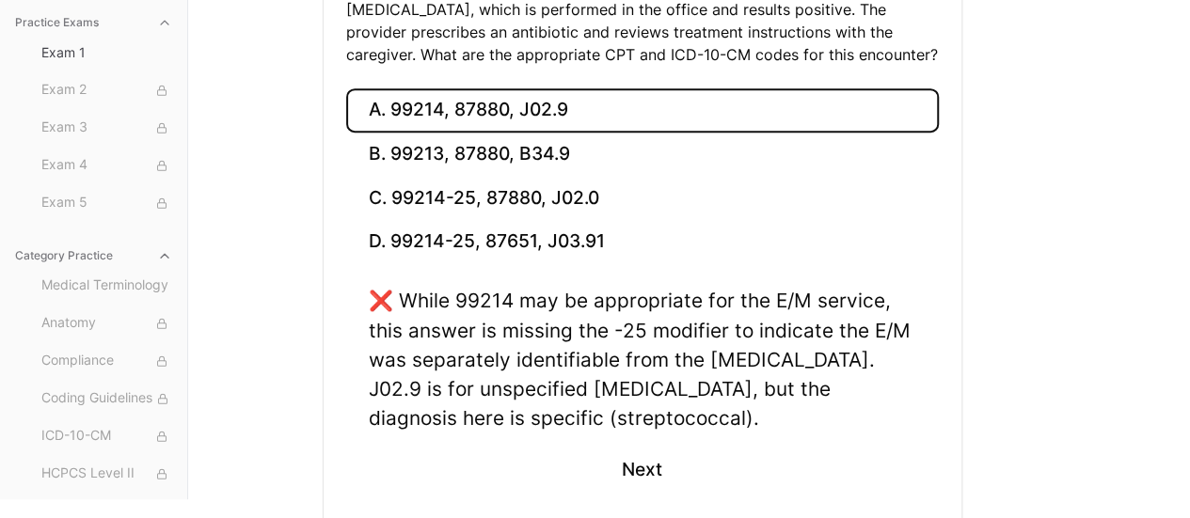
scroll to position [476, 0]
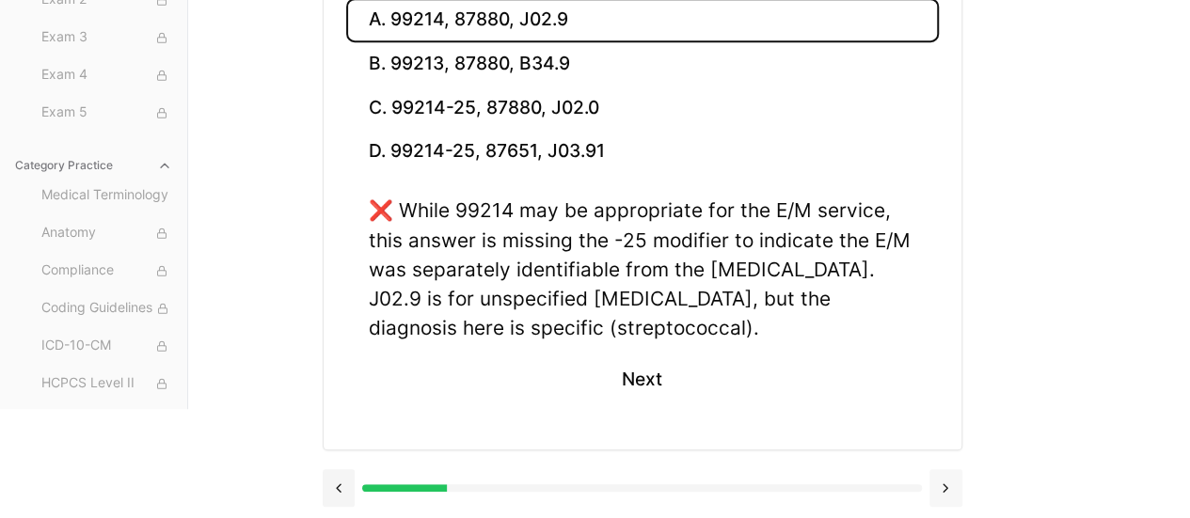
click at [941, 479] on button at bounding box center [945, 488] width 33 height 38
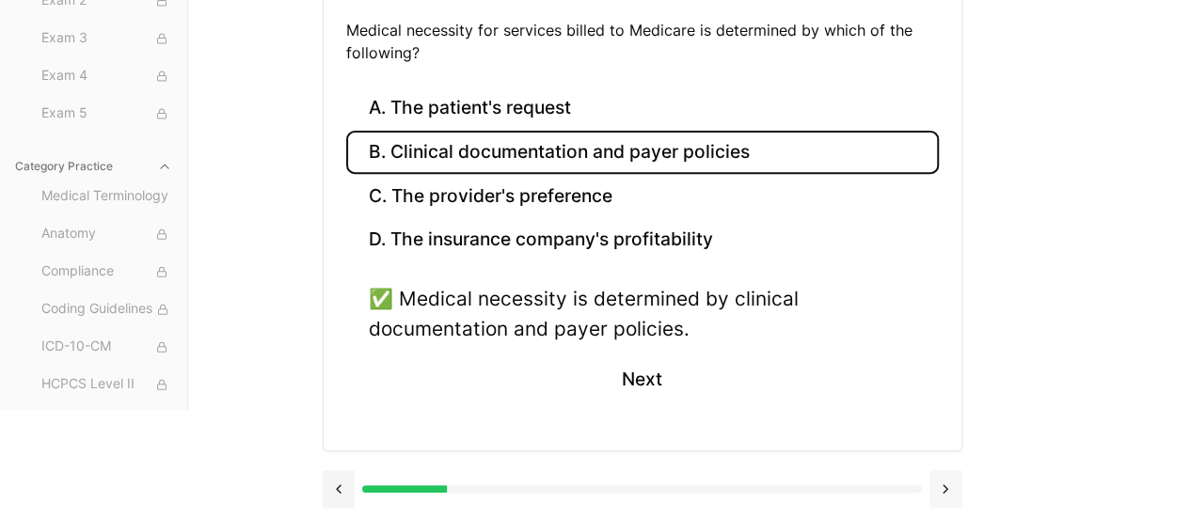
click at [941, 479] on button at bounding box center [945, 489] width 33 height 38
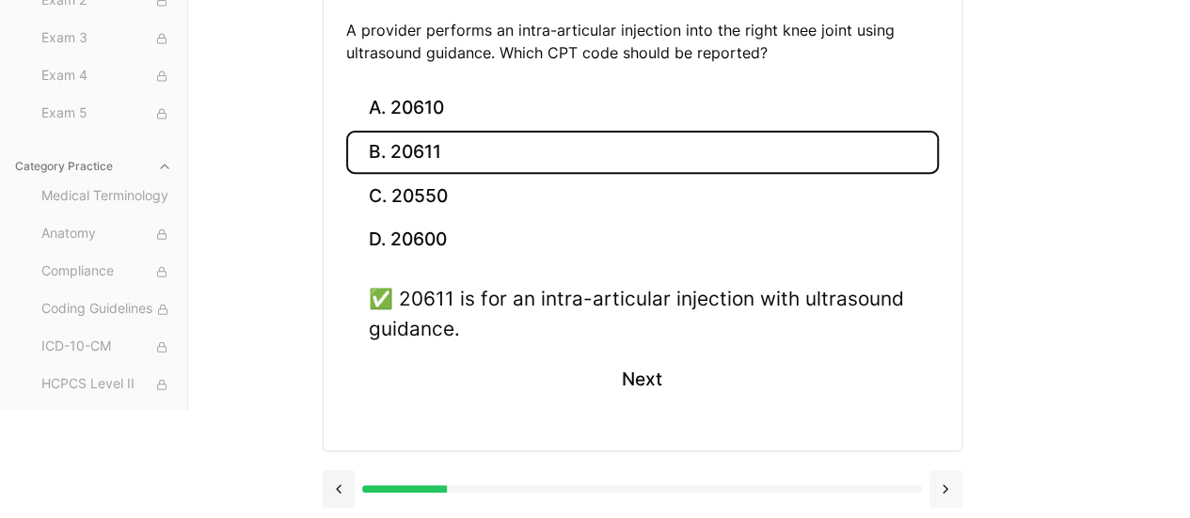
click at [941, 479] on button at bounding box center [945, 489] width 33 height 38
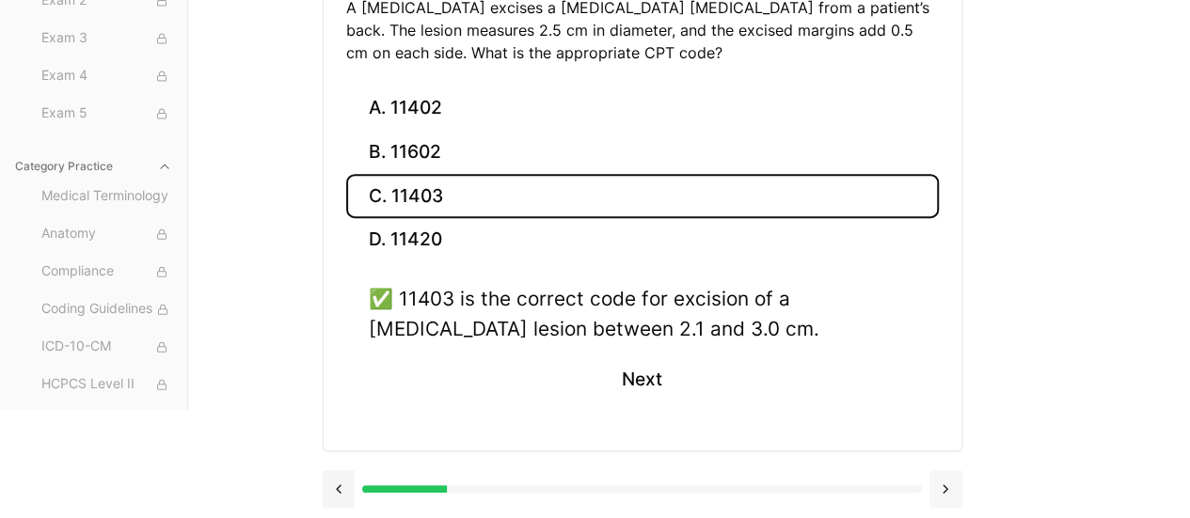
click at [941, 479] on button at bounding box center [945, 489] width 33 height 38
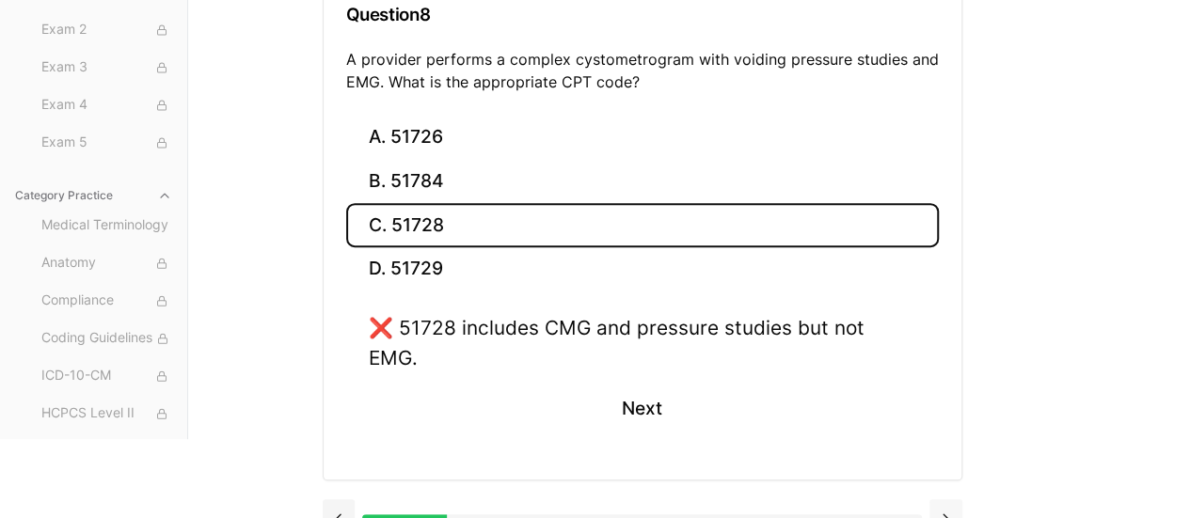
click at [941, 499] on button at bounding box center [945, 518] width 33 height 38
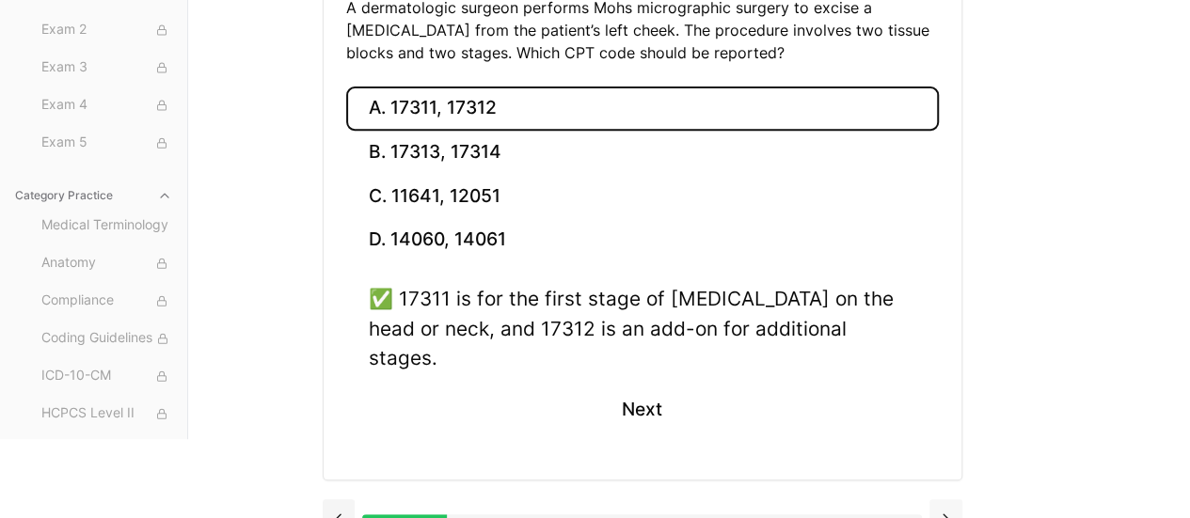
click at [941, 499] on button at bounding box center [945, 518] width 33 height 38
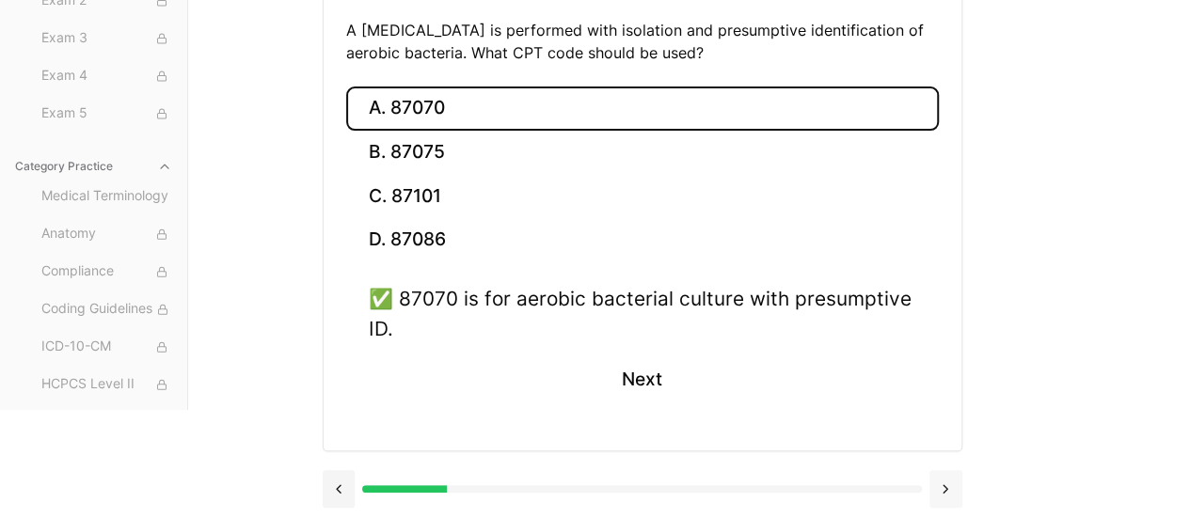
click at [941, 479] on button at bounding box center [945, 489] width 33 height 38
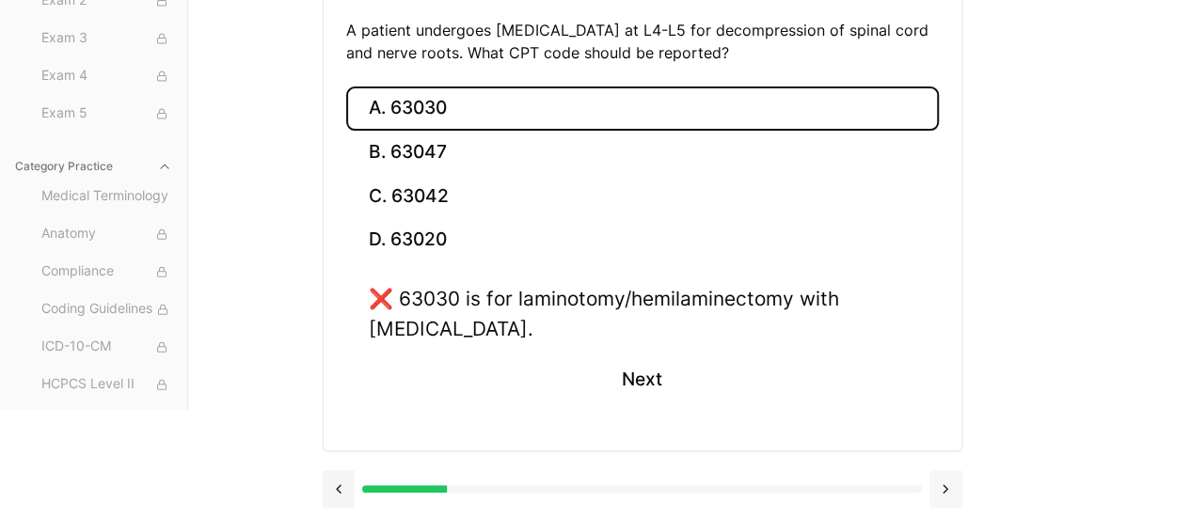
click at [941, 479] on button at bounding box center [945, 489] width 33 height 38
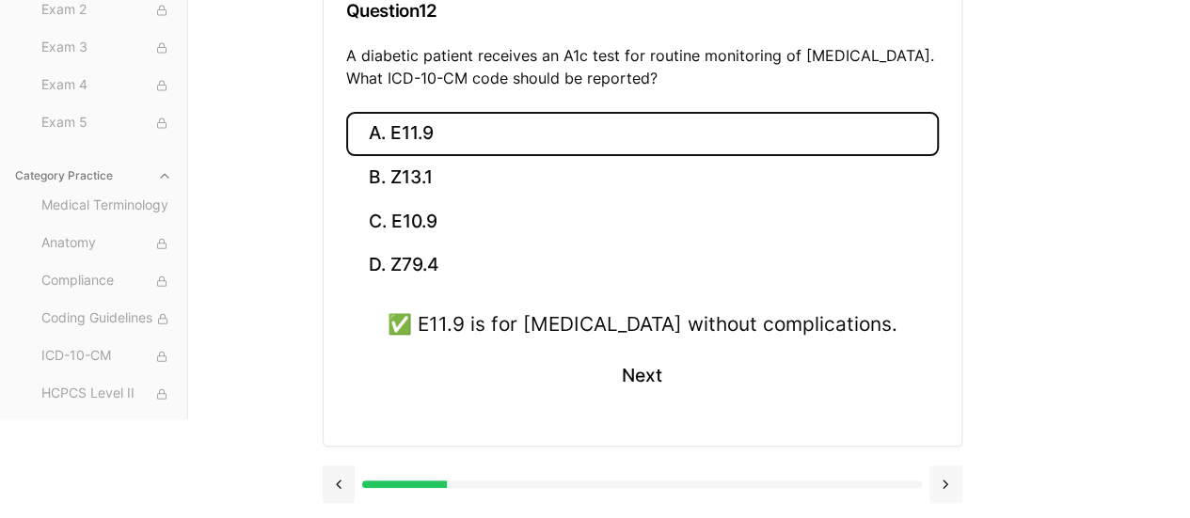
scroll to position [268, 0]
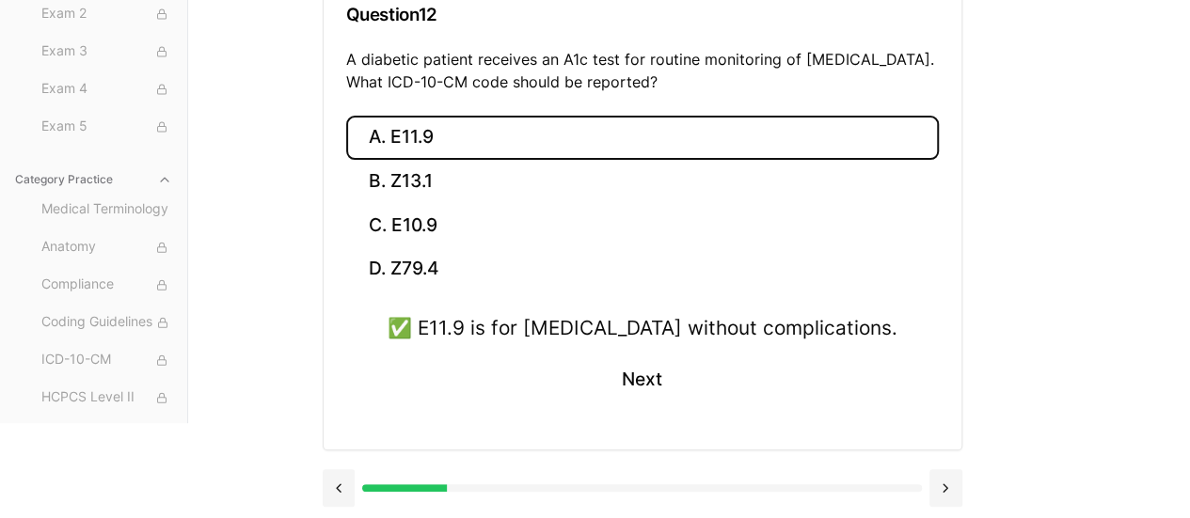
drag, startPoint x: 941, startPoint y: 479, endPoint x: 1091, endPoint y: 415, distance: 163.5
click at [1091, 415] on div "Practice Exams Exam 1 Exam 2 Exam 3 Exam 4 Exam 5 Category Practice Medical Ter…" at bounding box center [595, 164] width 1190 height 518
click at [939, 488] on button at bounding box center [945, 488] width 33 height 38
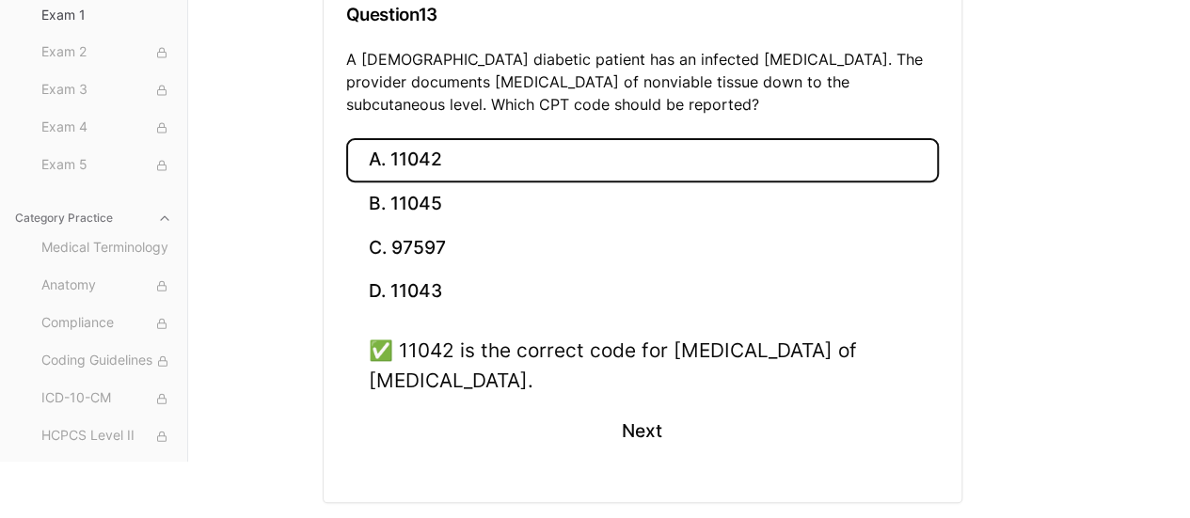
click at [939, 488] on div "A. 11042 B. 11045 C. 97597 D. 11043 ✅ 11042 is the correct code for [MEDICAL_DA…" at bounding box center [643, 320] width 638 height 364
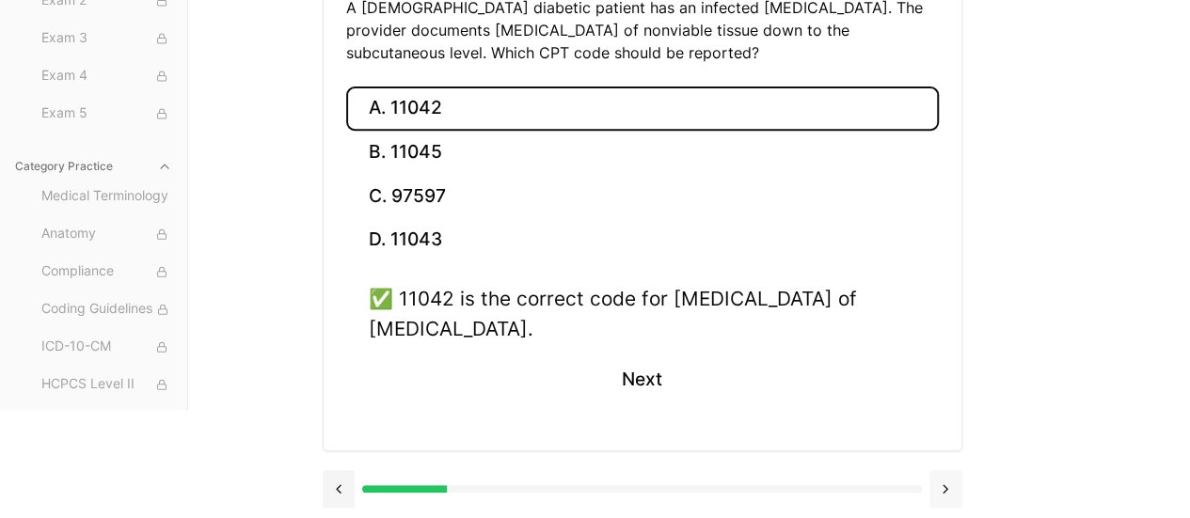
click at [946, 481] on button at bounding box center [945, 489] width 33 height 38
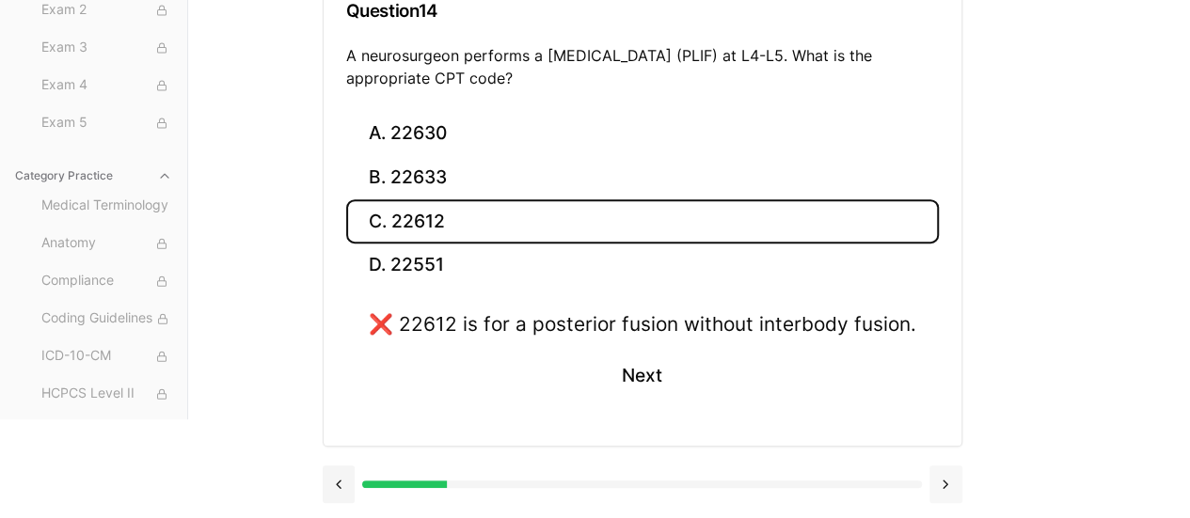
scroll to position [268, 0]
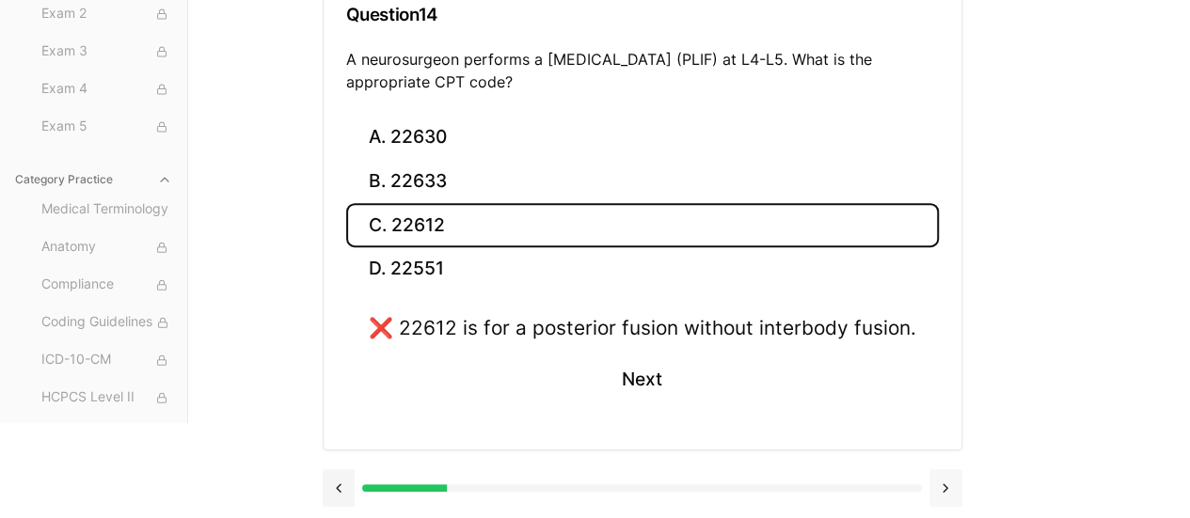
click at [946, 481] on button at bounding box center [945, 488] width 33 height 38
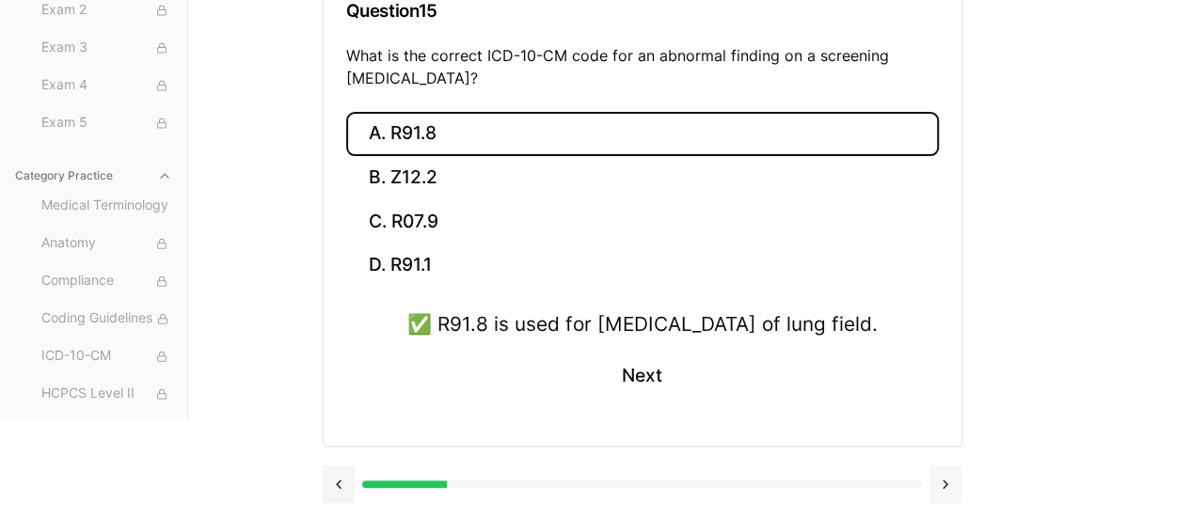
click at [946, 481] on button at bounding box center [945, 485] width 33 height 38
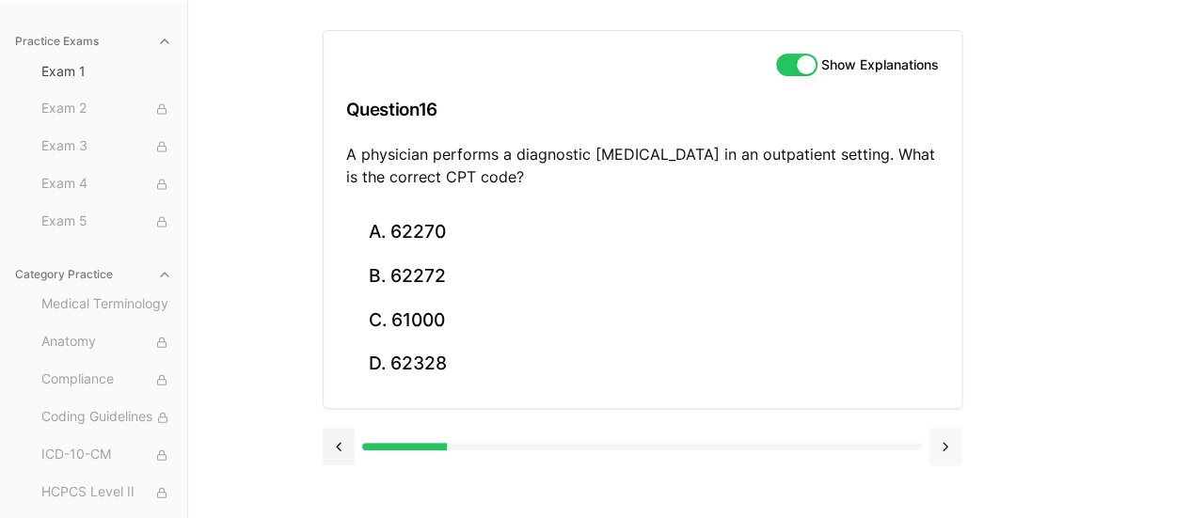
scroll to position [173, 0]
click at [952, 441] on button at bounding box center [945, 447] width 33 height 38
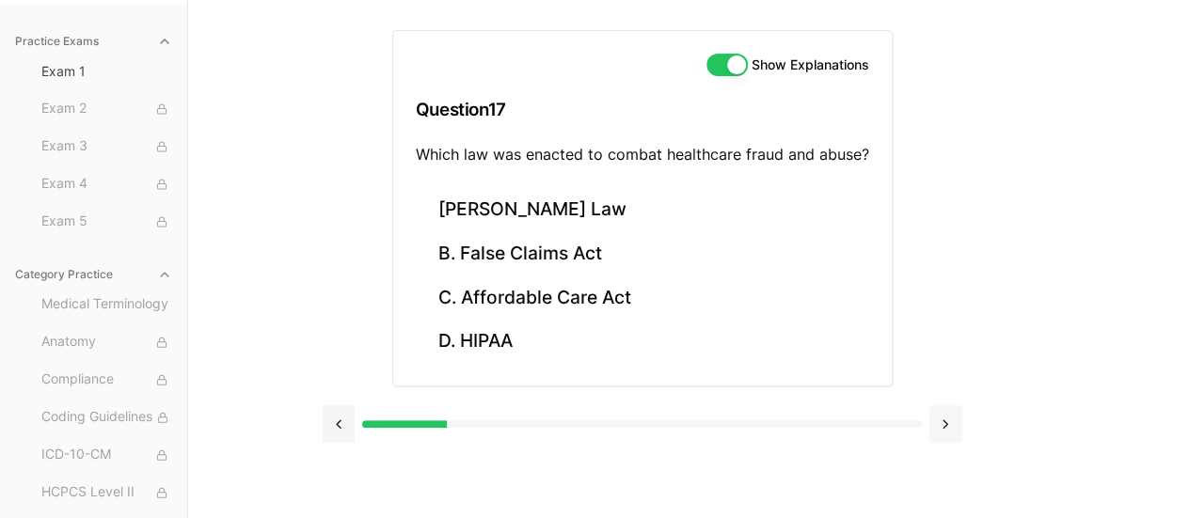
click at [943, 406] on button at bounding box center [945, 424] width 33 height 38
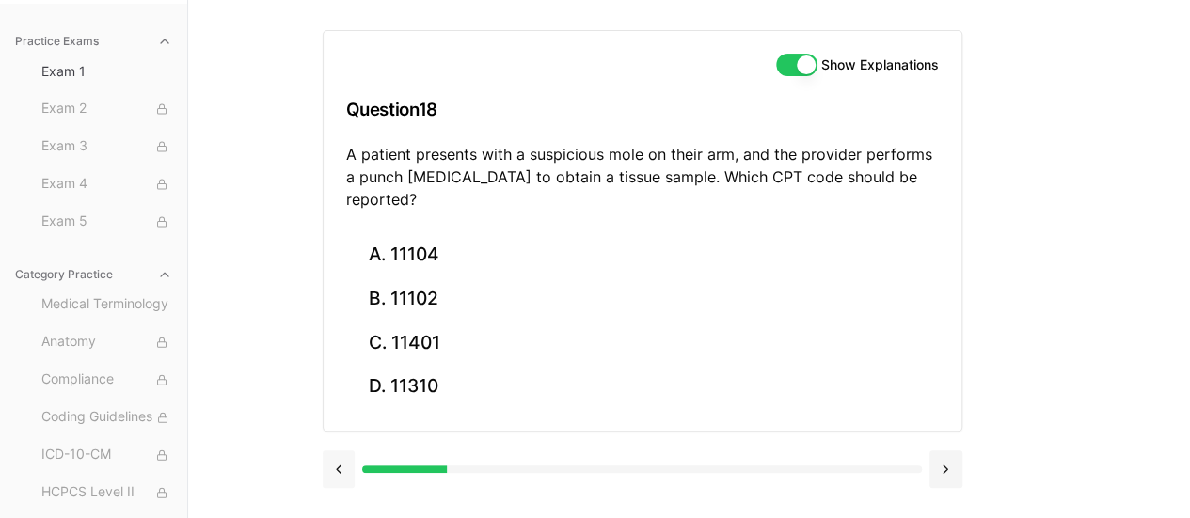
click at [339, 451] on button at bounding box center [339, 470] width 33 height 38
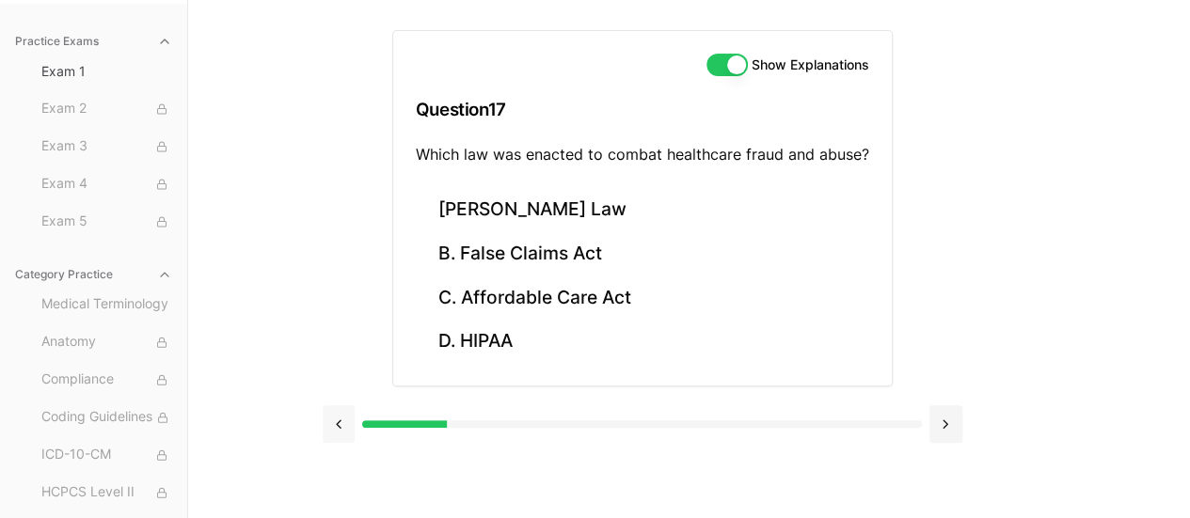
click at [339, 437] on button at bounding box center [339, 424] width 33 height 38
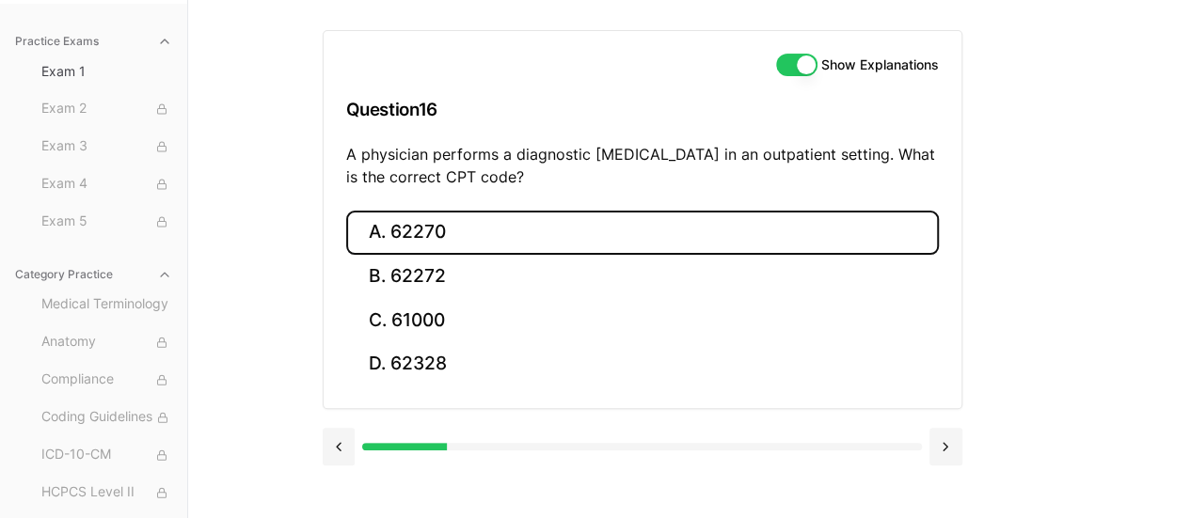
click at [415, 237] on button "A. 62270" at bounding box center [642, 233] width 593 height 44
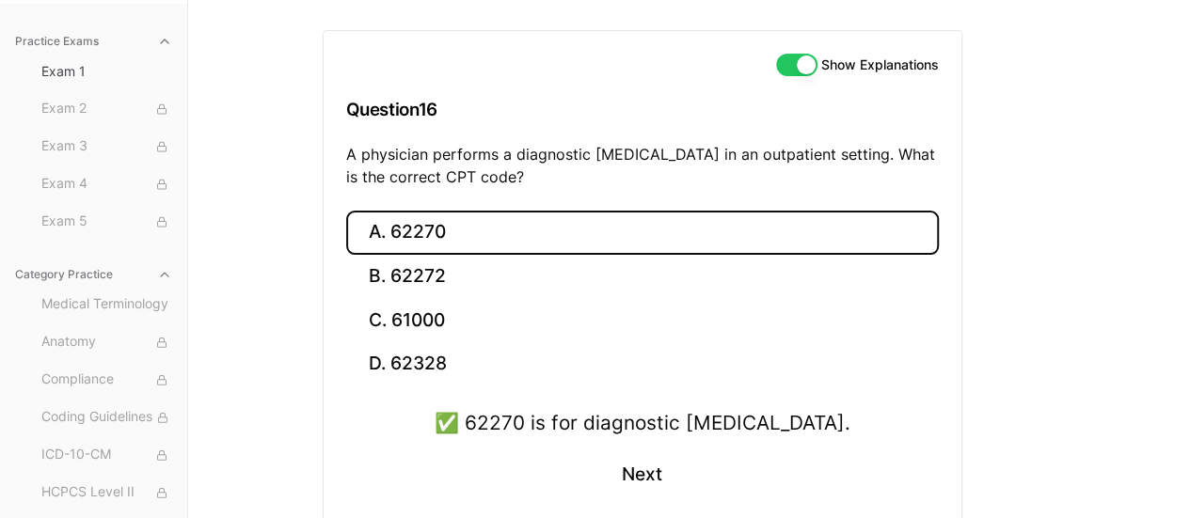
scroll to position [268, 0]
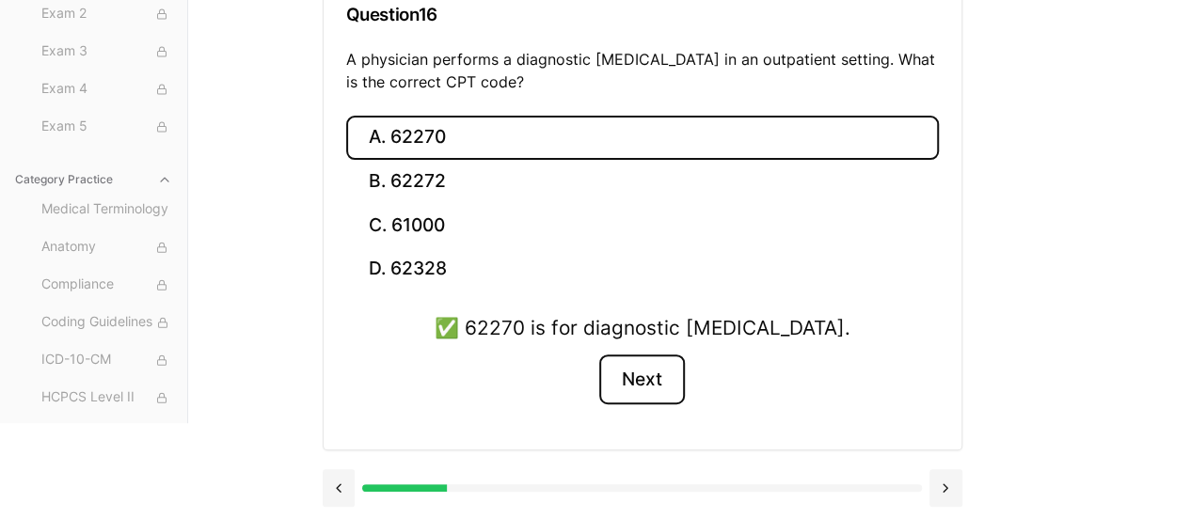
click at [651, 370] on button "Next" at bounding box center [642, 380] width 86 height 51
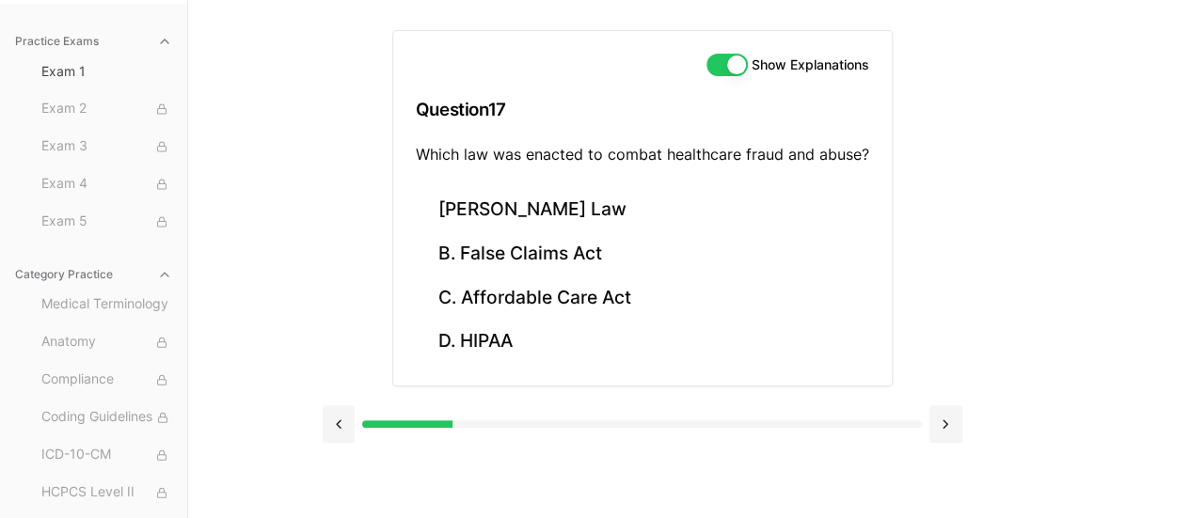
scroll to position [173, 0]
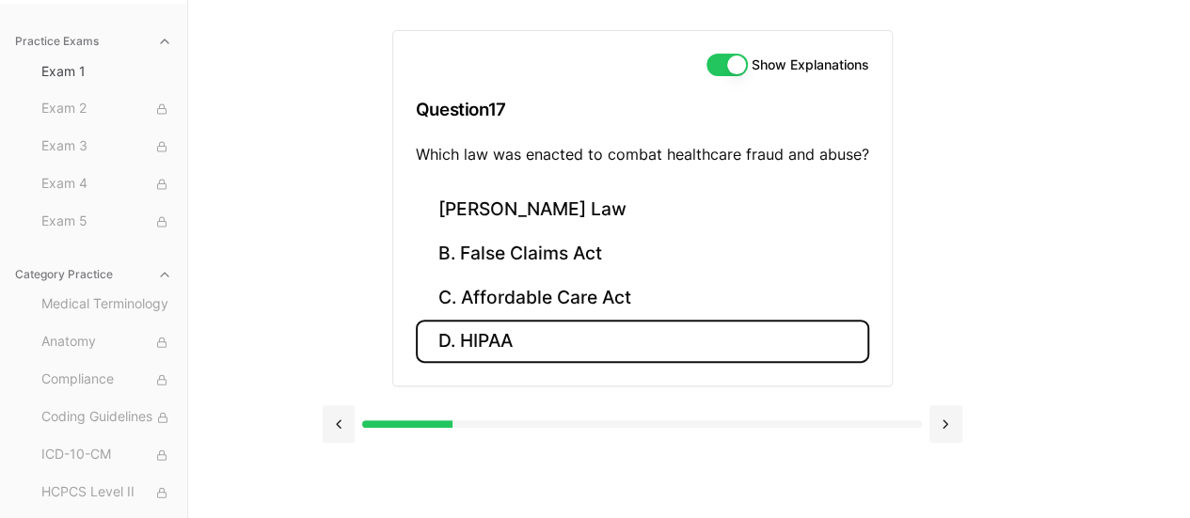
click at [490, 328] on button "D. HIPAA" at bounding box center [642, 342] width 453 height 44
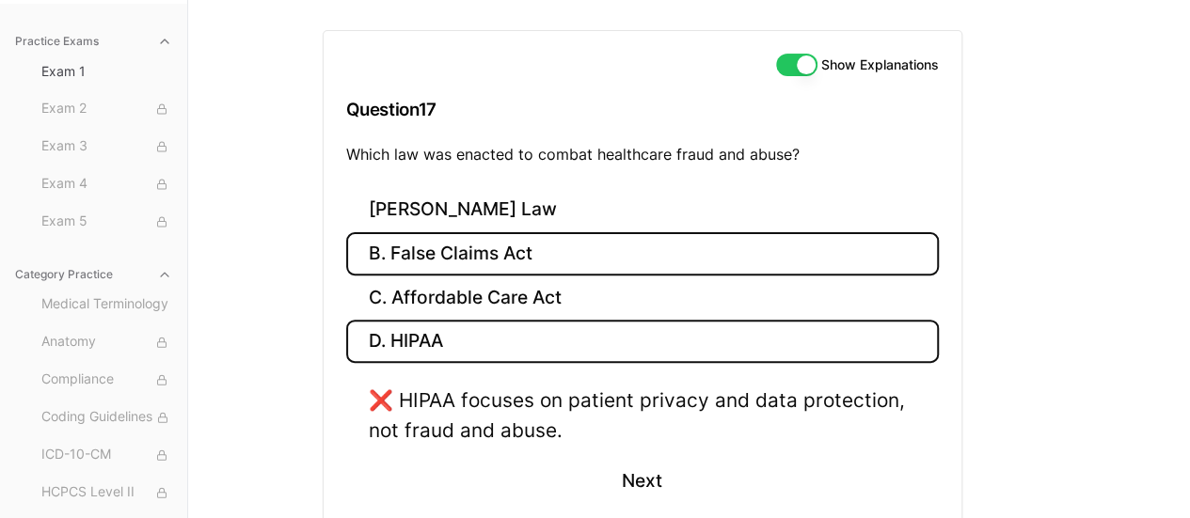
click at [477, 272] on button "B. False Claims Act" at bounding box center [642, 254] width 593 height 44
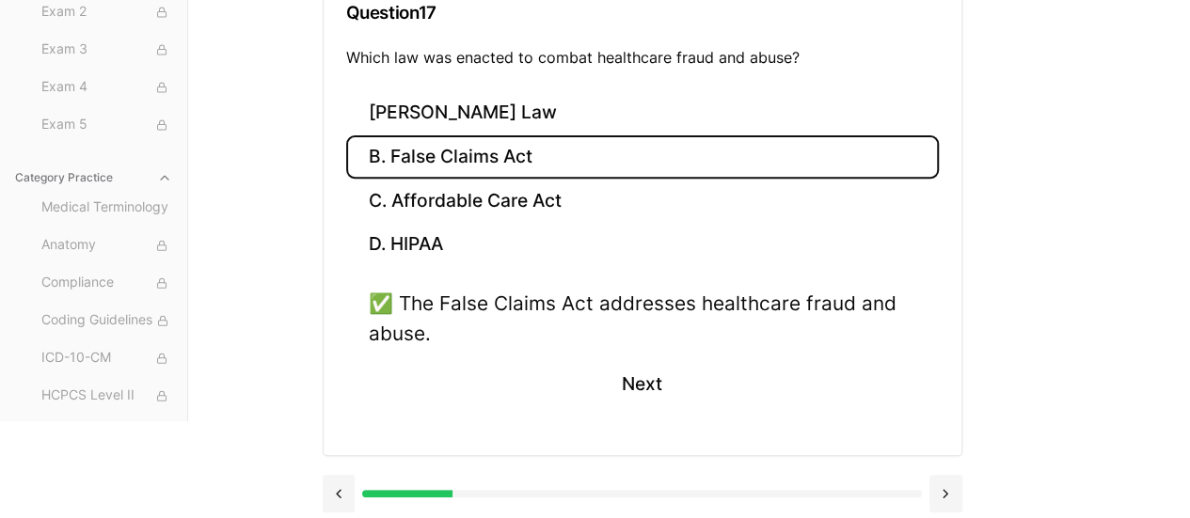
scroll to position [275, 0]
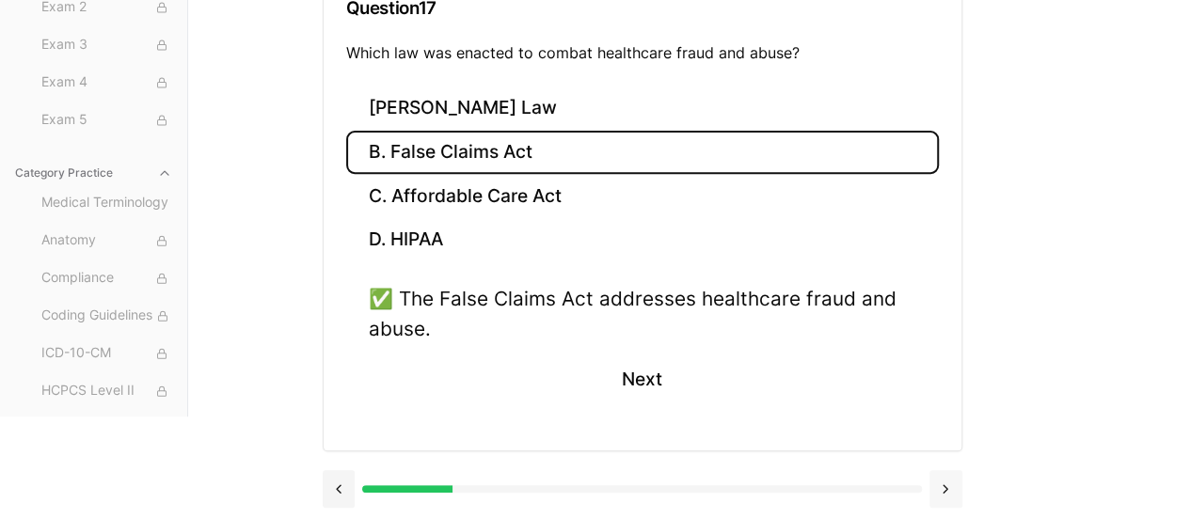
click at [943, 492] on button at bounding box center [945, 489] width 33 height 38
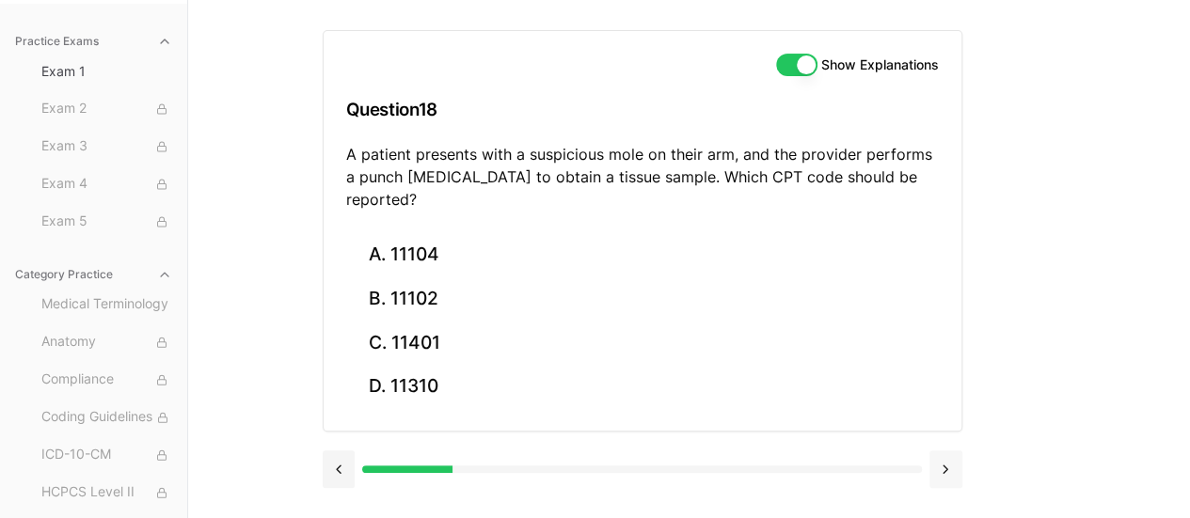
scroll to position [173, 0]
